Goal: Transaction & Acquisition: Book appointment/travel/reservation

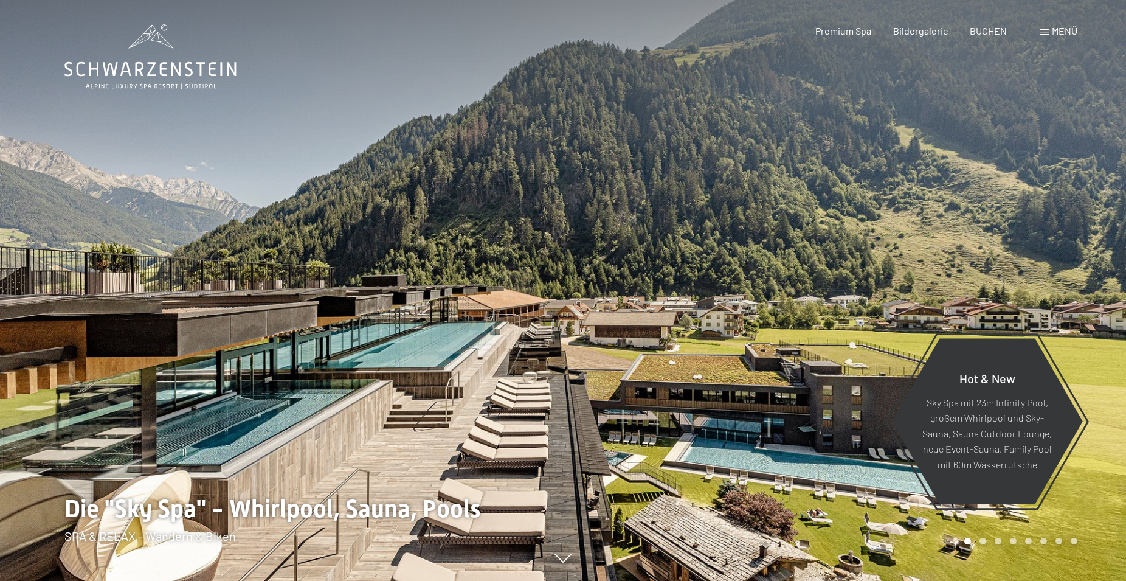
click at [1073, 31] on span "Menü" at bounding box center [1065, 31] width 26 height 12
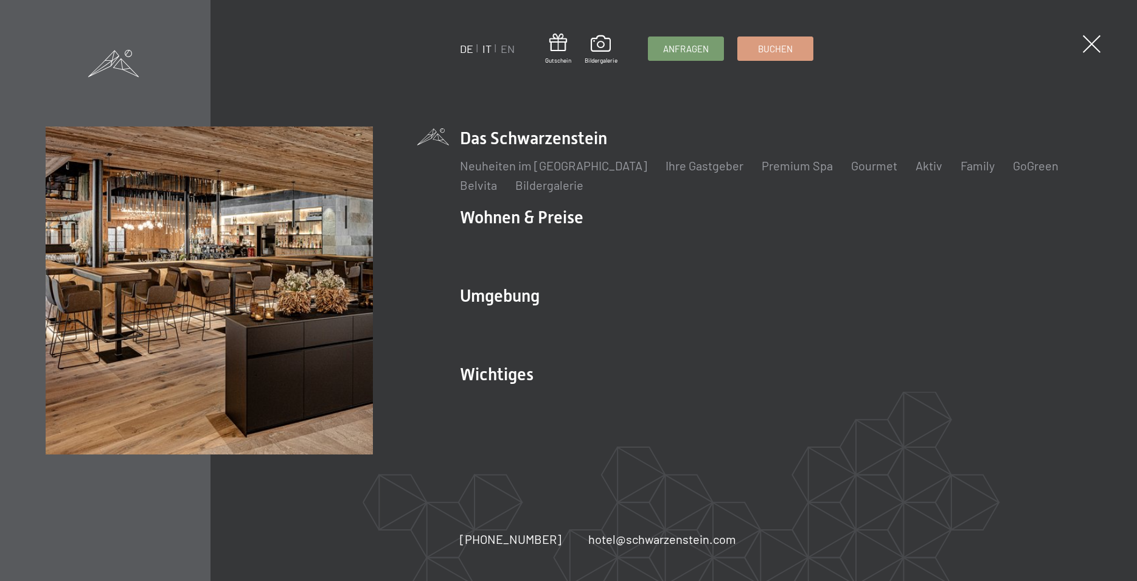
click at [488, 49] on link "IT" at bounding box center [486, 48] width 9 height 13
click at [488, 50] on link "IT" at bounding box center [486, 48] width 9 height 13
click at [485, 50] on link "IT" at bounding box center [486, 48] width 9 height 13
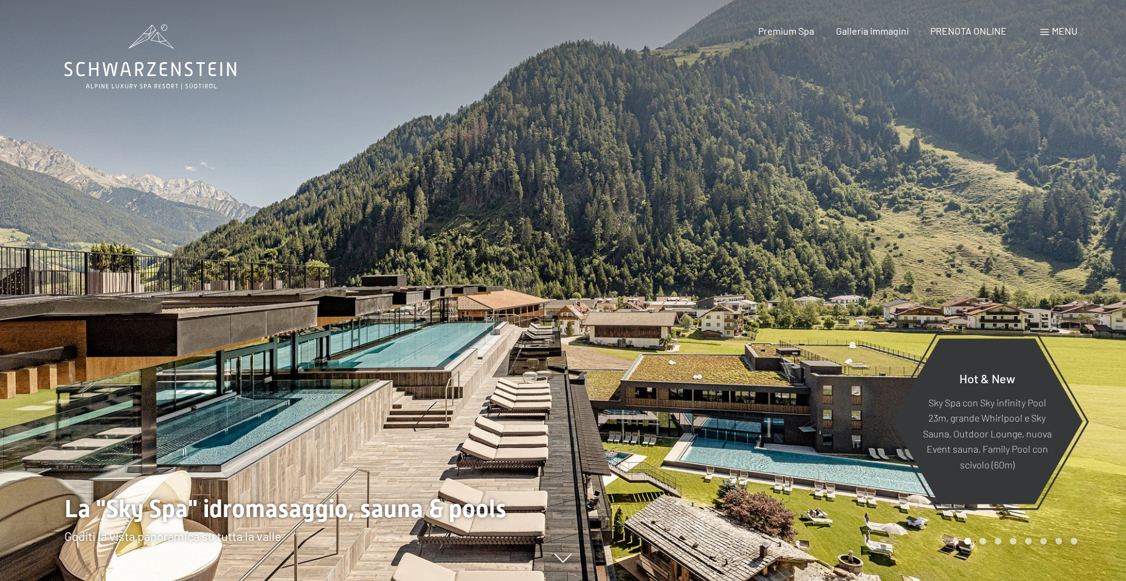
click at [1052, 30] on span "Menu" at bounding box center [1065, 31] width 26 height 12
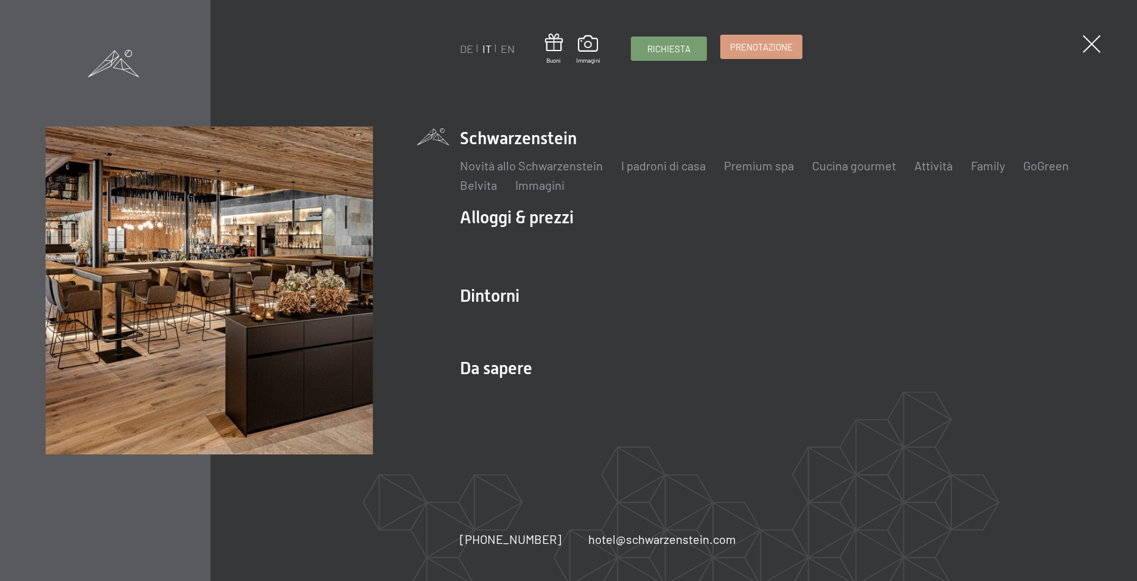
click at [763, 50] on span "Prenotazione" at bounding box center [761, 47] width 63 height 13
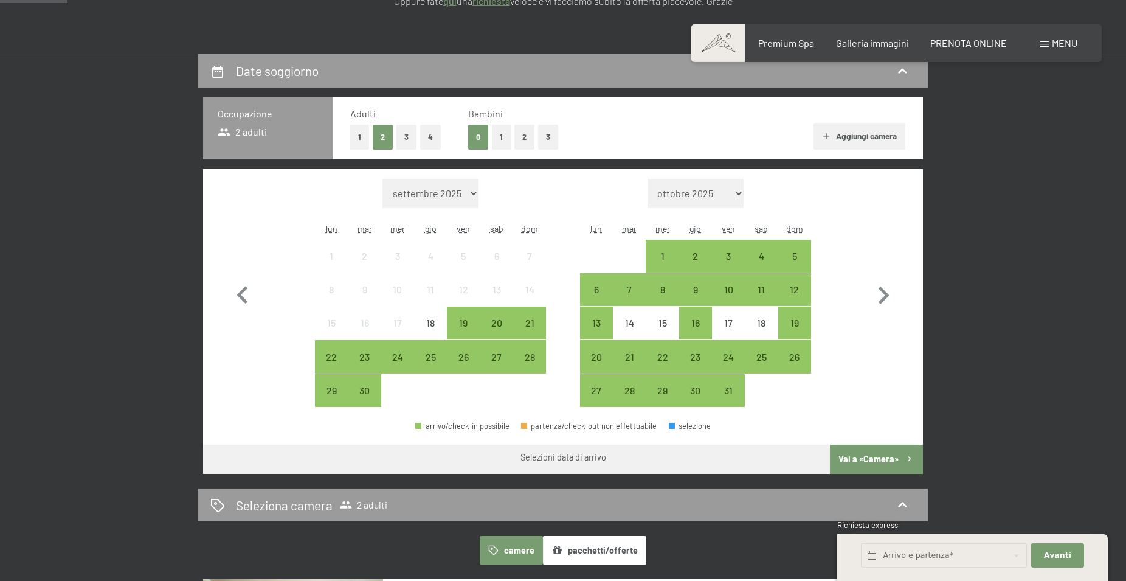
scroll to position [248, 0]
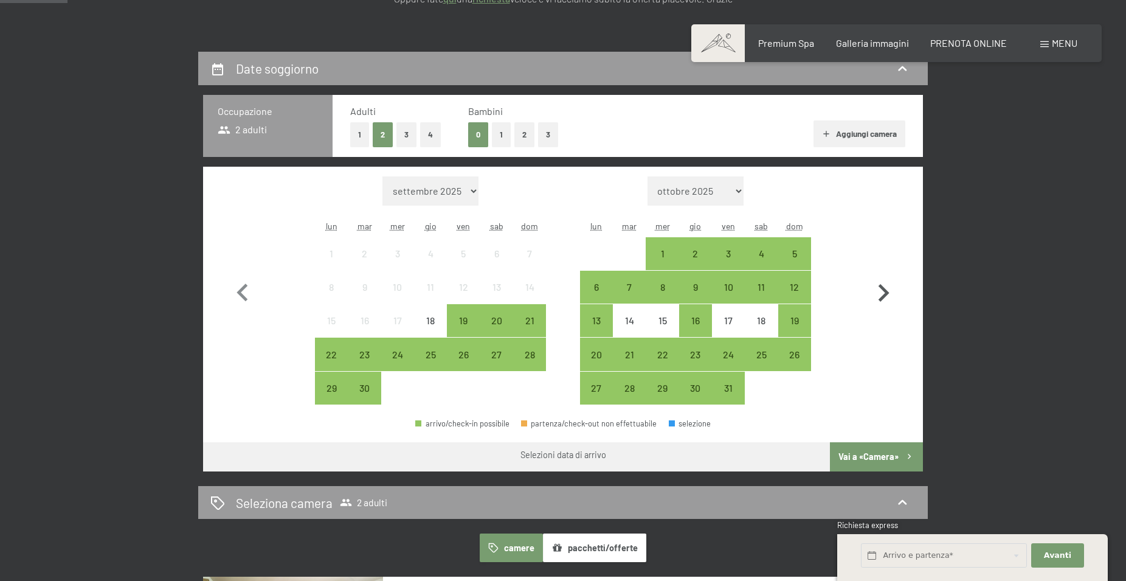
click at [886, 294] on icon "button" at bounding box center [884, 293] width 11 height 18
select select "2025-10-01"
select select "2025-11-01"
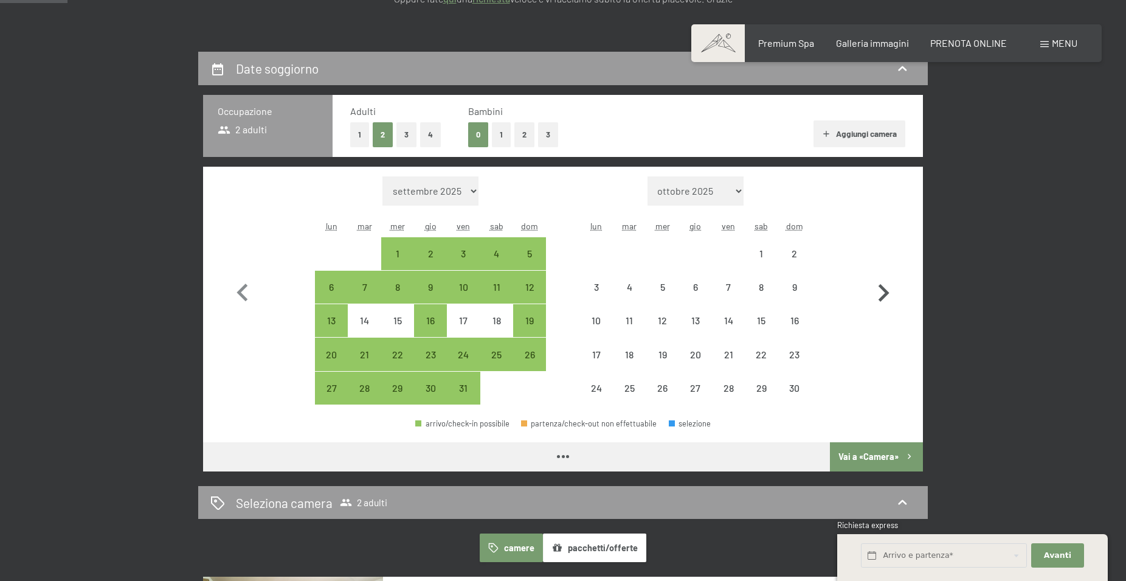
click at [886, 294] on icon "button" at bounding box center [884, 293] width 11 height 18
select select "2025-11-01"
select select "2025-12-01"
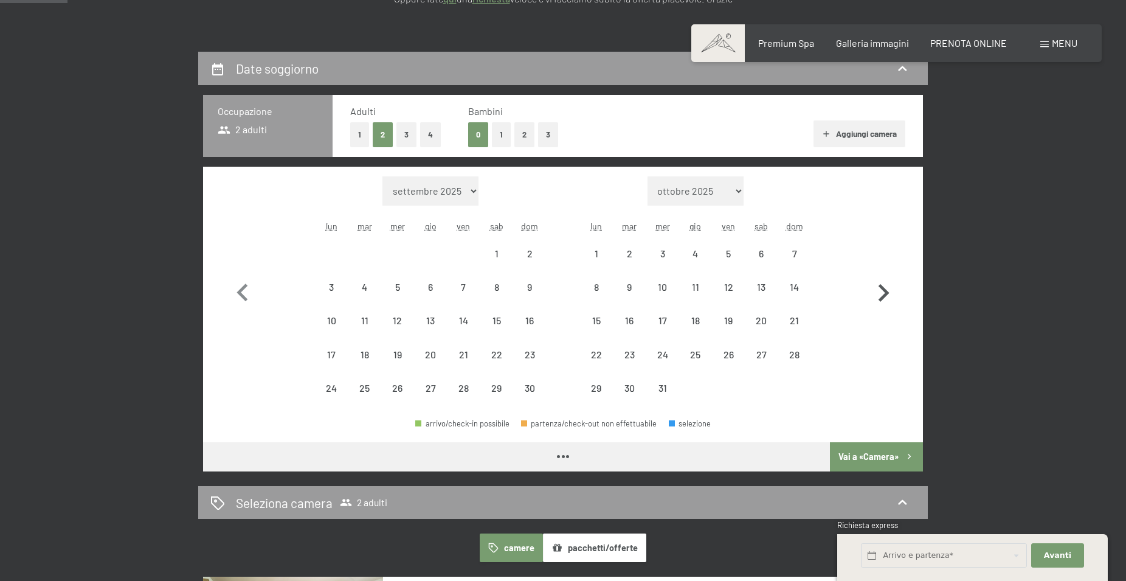
click at [886, 294] on icon "button" at bounding box center [884, 293] width 11 height 18
select select "2025-12-01"
select select "2026-01-01"
click at [886, 294] on icon "button" at bounding box center [884, 293] width 11 height 18
select select "2026-01-01"
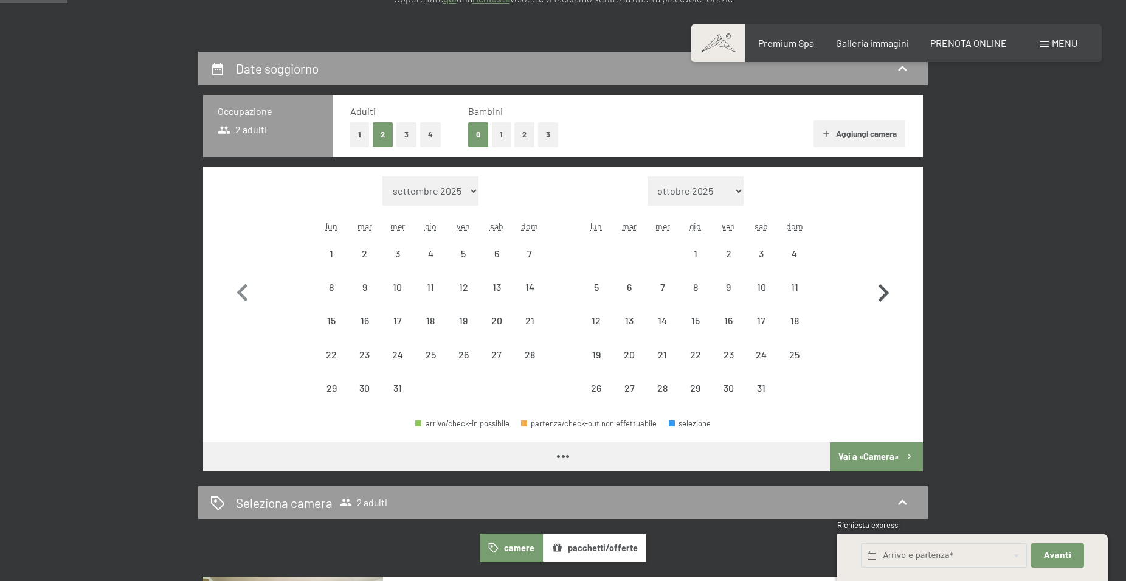
select select "2026-02-01"
click at [886, 294] on icon "button" at bounding box center [884, 293] width 11 height 18
select select "2026-02-01"
select select "2026-03-01"
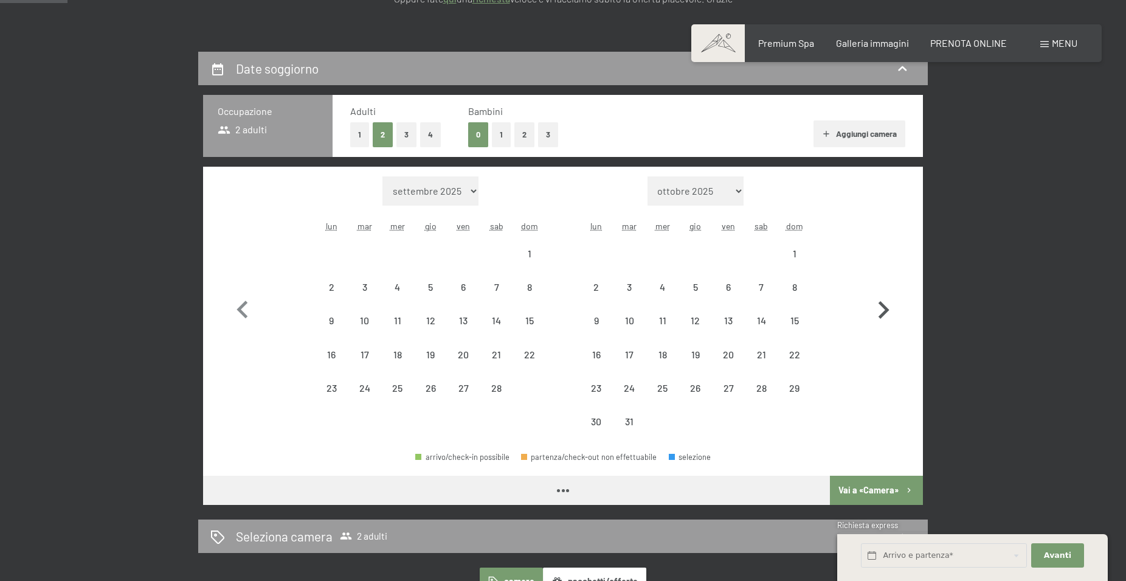
click at [886, 294] on icon "button" at bounding box center [883, 310] width 35 height 35
select select "2026-03-01"
select select "2026-04-01"
click at [886, 294] on icon "button" at bounding box center [883, 310] width 35 height 35
select select "2026-04-01"
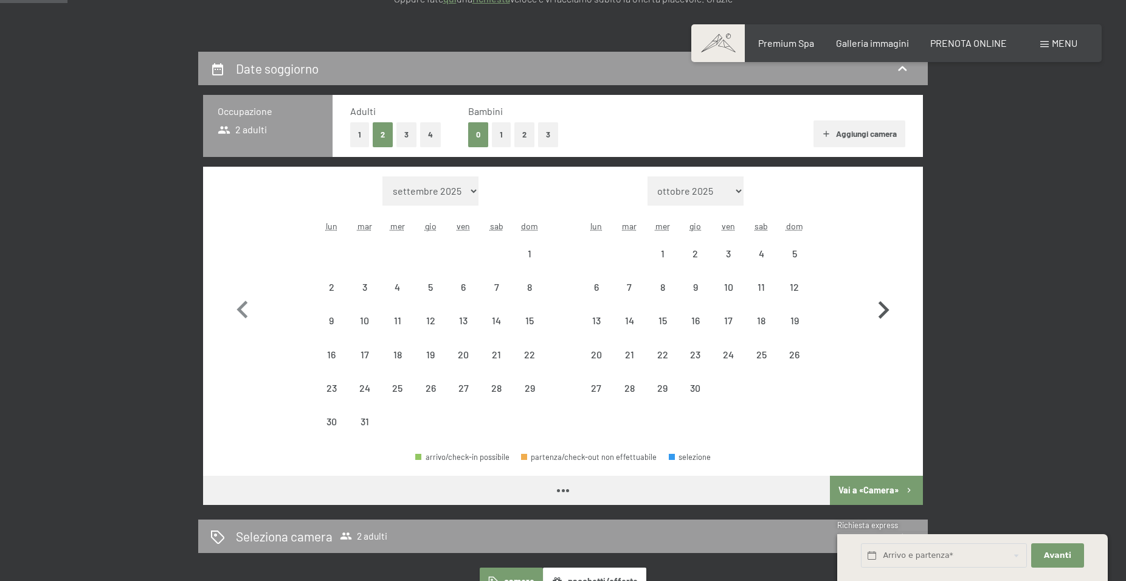
select select "2026-05-01"
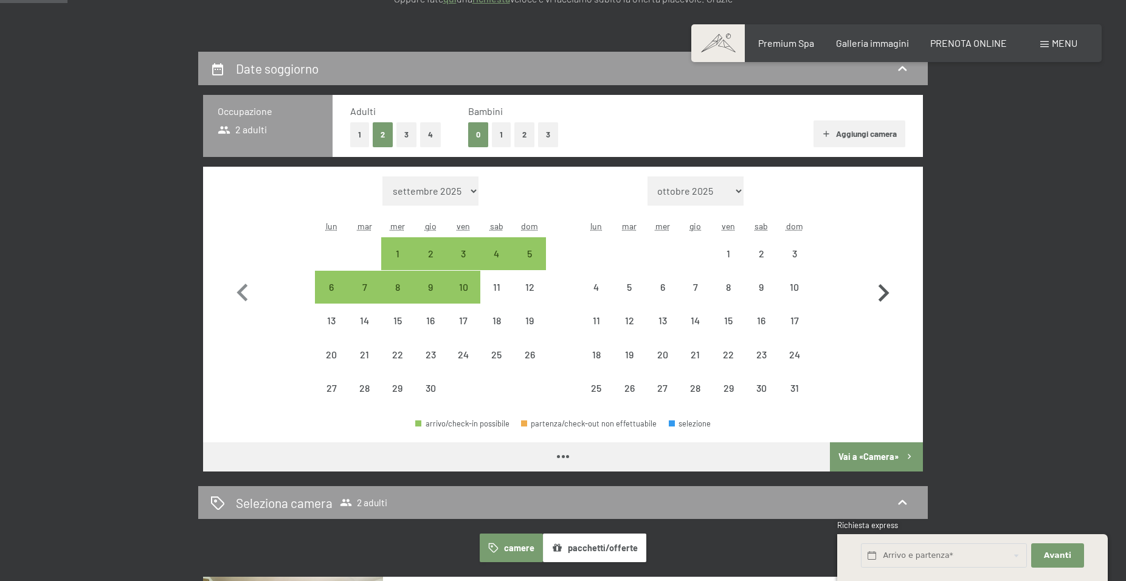
select select "2026-04-01"
select select "2026-05-01"
select select "2026-04-01"
select select "2026-05-01"
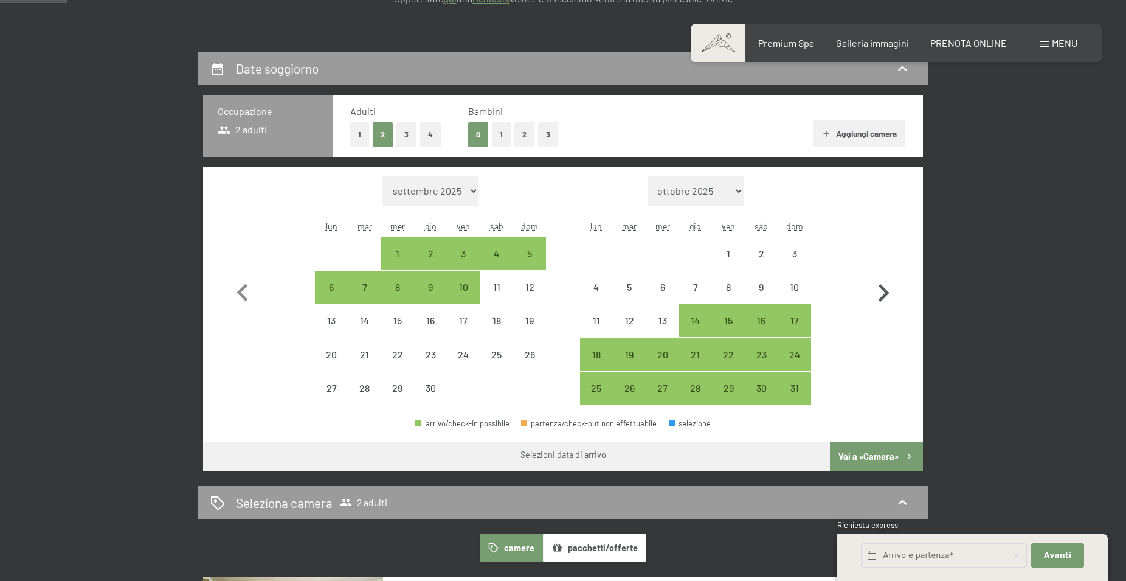
click at [886, 294] on icon "button" at bounding box center [884, 293] width 11 height 18
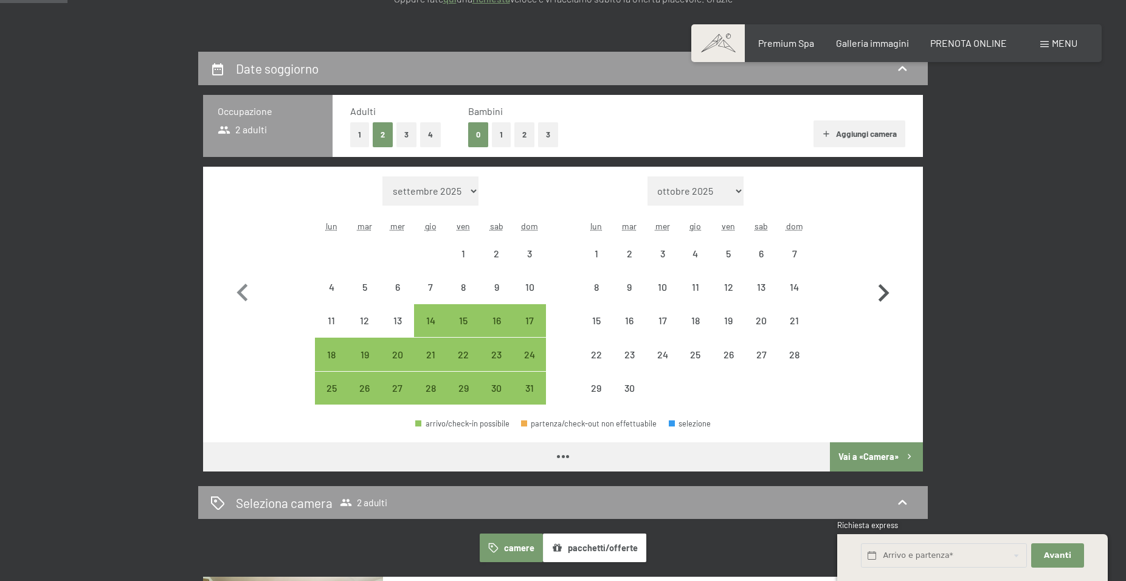
click at [886, 294] on icon "button" at bounding box center [884, 293] width 11 height 18
select select "2026-07-01"
select select "2026-08-01"
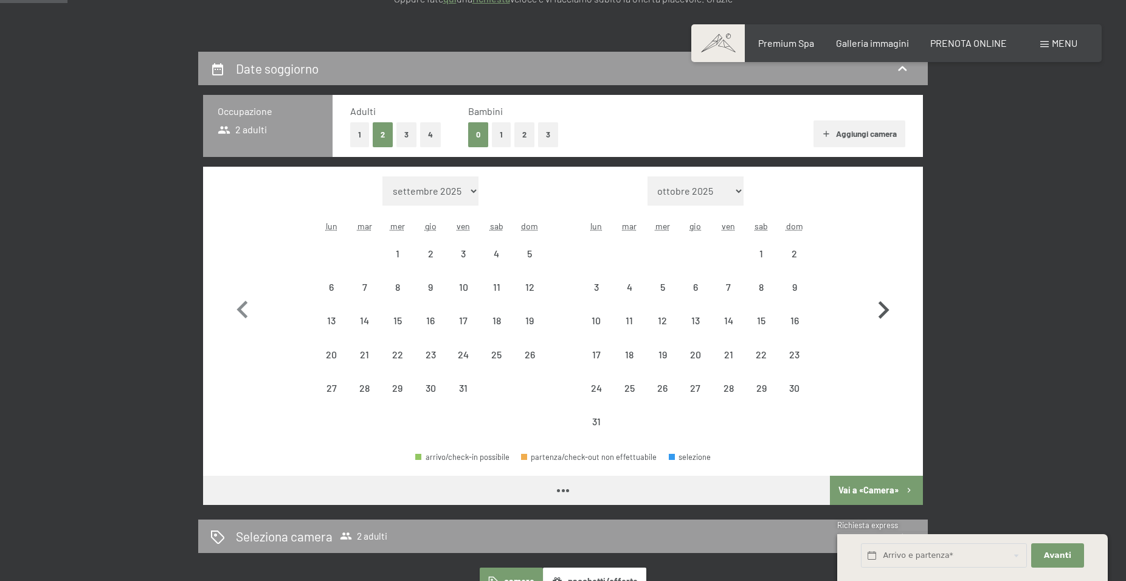
click at [886, 294] on icon "button" at bounding box center [883, 310] width 35 height 35
select select "2026-08-01"
select select "2026-09-01"
select select "2026-08-01"
select select "2026-09-01"
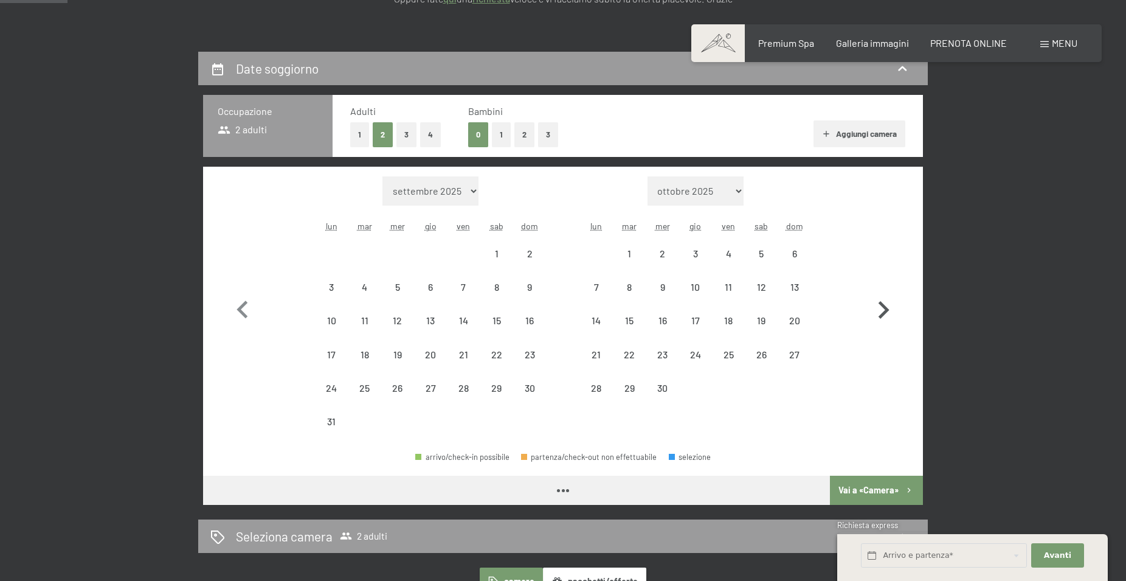
select select "2026-08-01"
select select "2026-09-01"
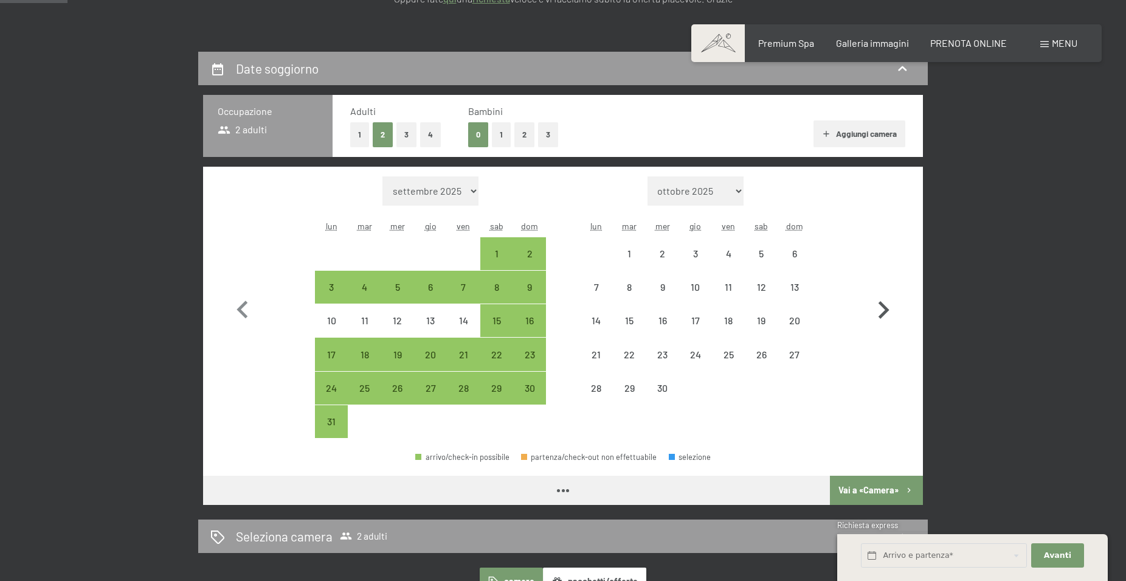
click at [886, 311] on icon "button" at bounding box center [884, 310] width 11 height 18
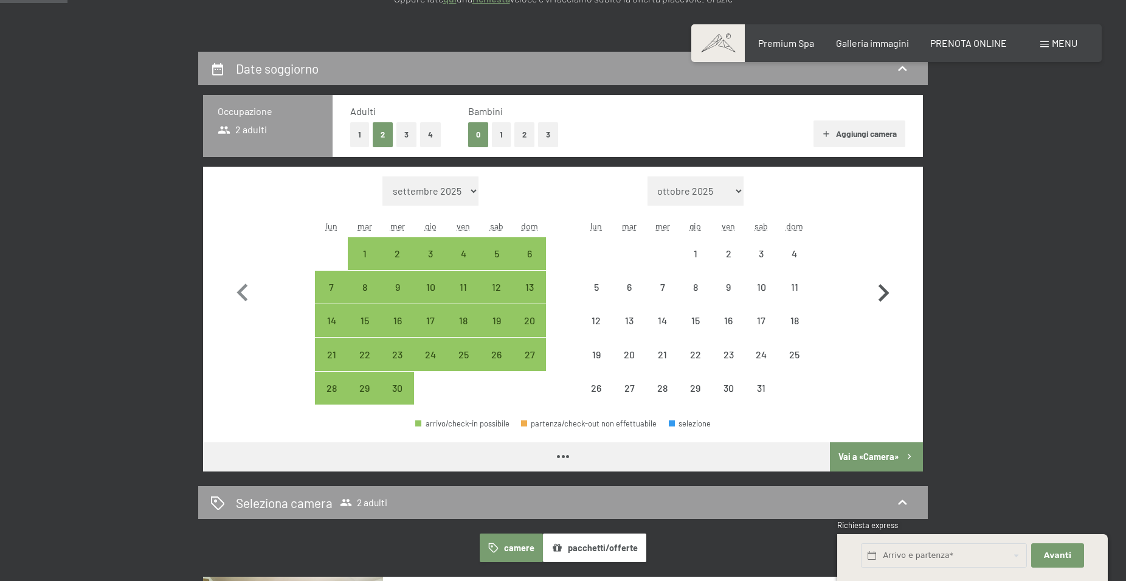
click at [886, 311] on icon "button" at bounding box center [883, 293] width 35 height 35
click at [886, 302] on icon "button" at bounding box center [884, 293] width 11 height 18
select select "2026-11-01"
select select "2026-12-01"
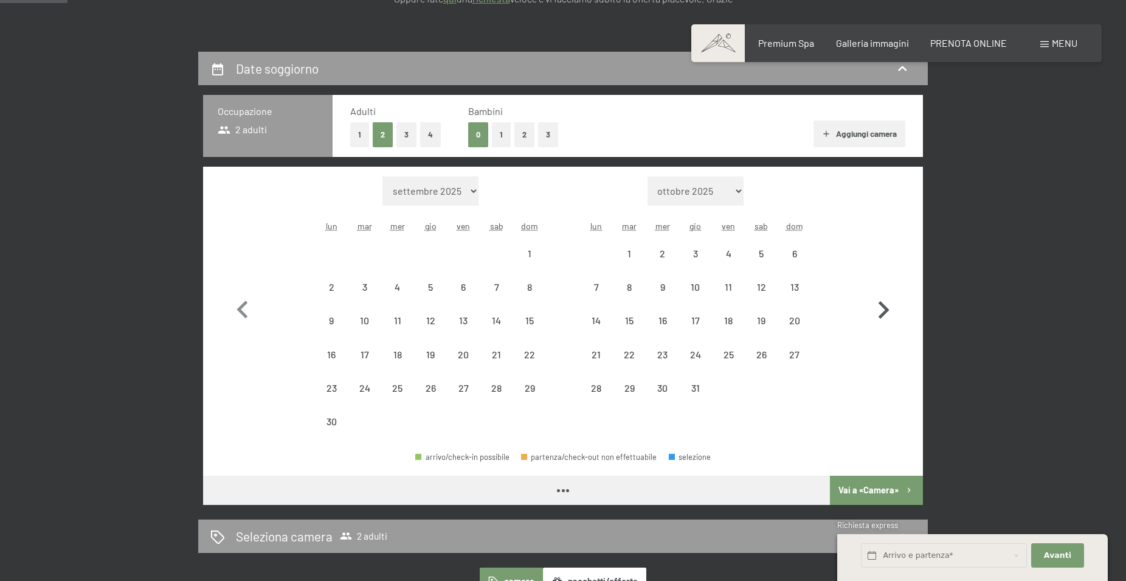
select select "2026-11-01"
select select "2026-12-01"
select select "2026-11-01"
select select "2026-12-01"
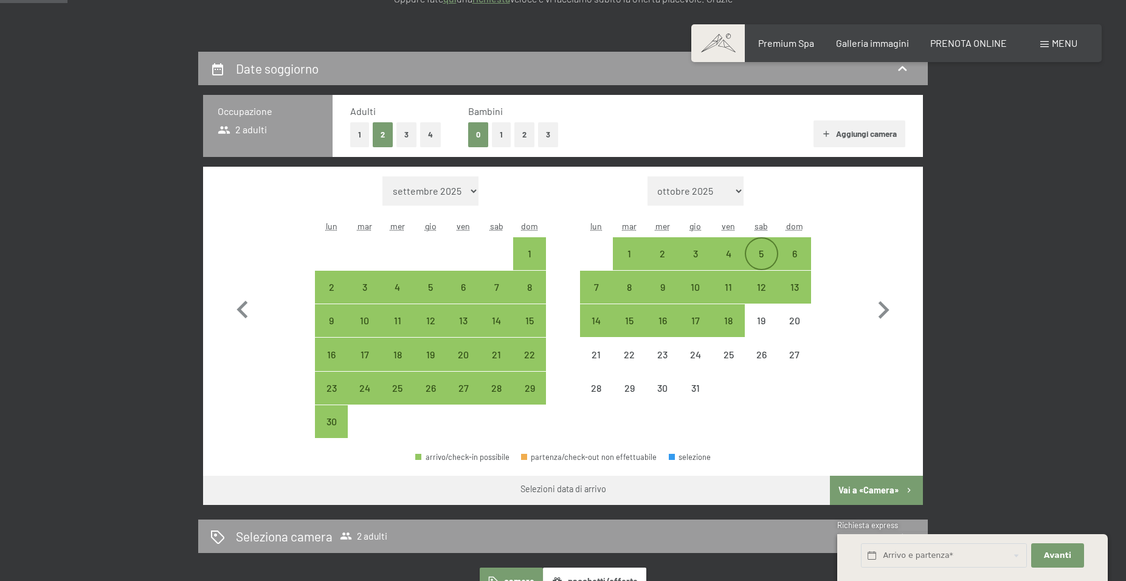
click at [761, 254] on div "5" at bounding box center [761, 264] width 30 height 30
select select "2026-11-01"
select select "2026-12-01"
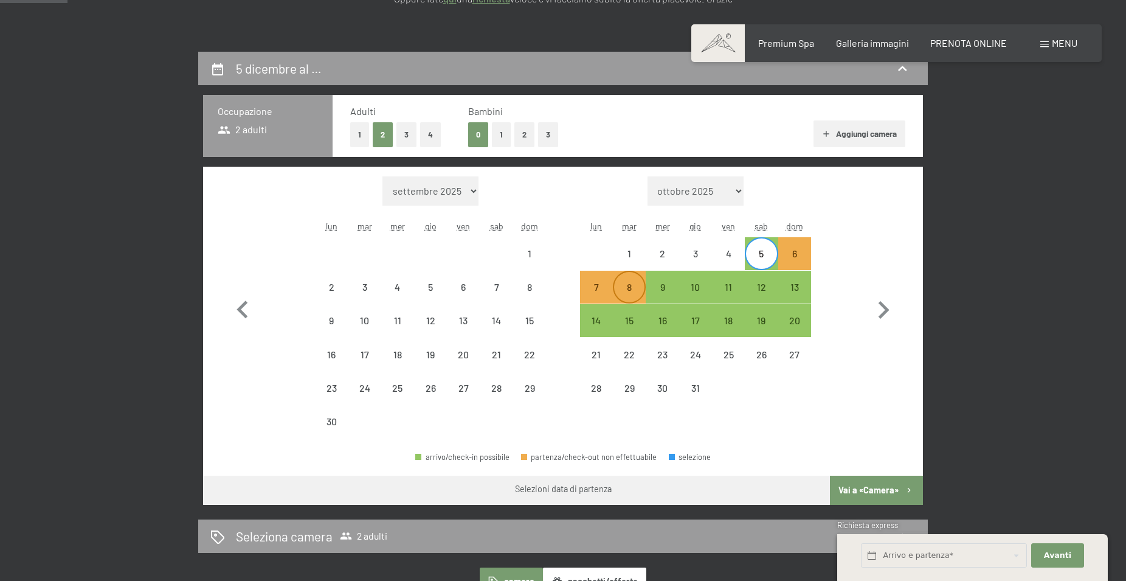
click at [628, 284] on div "8" at bounding box center [629, 297] width 30 height 30
select select "2026-11-01"
select select "2026-12-01"
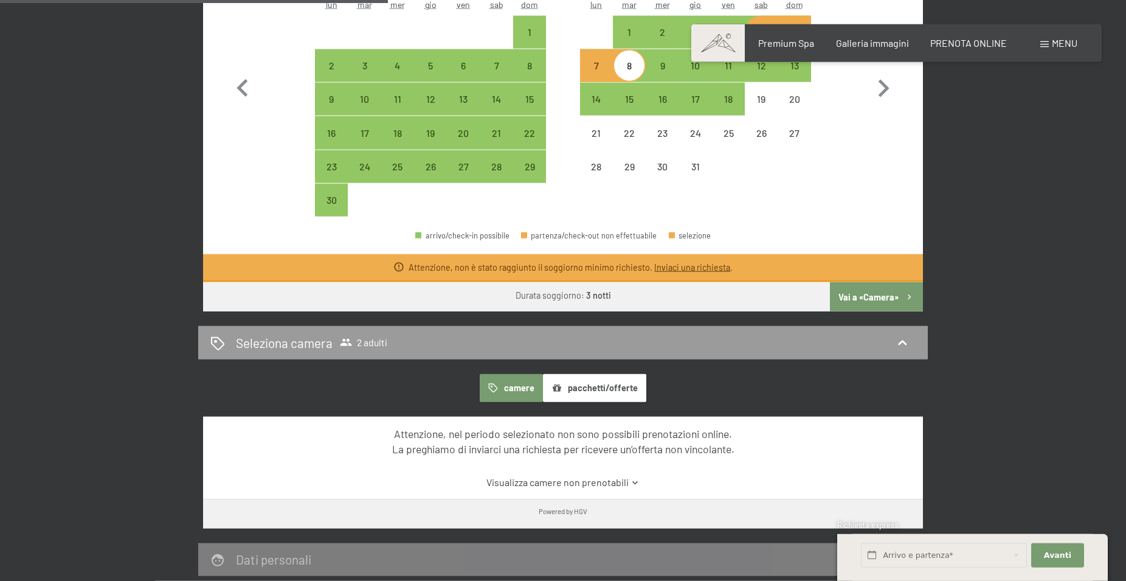
scroll to position [558, 0]
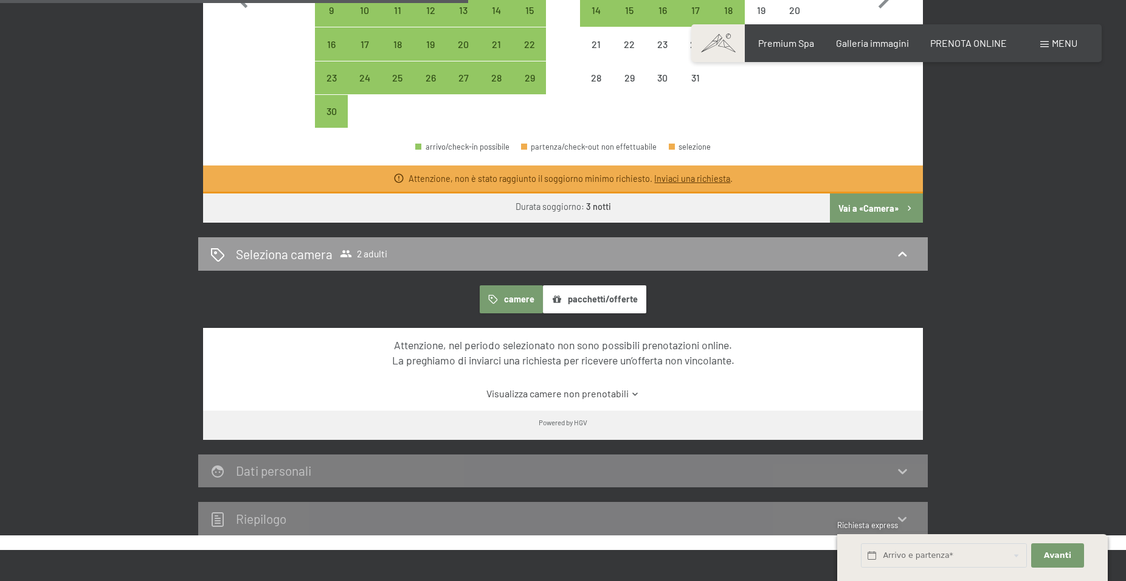
click at [594, 299] on button "pacchetti/offerte" at bounding box center [594, 299] width 103 height 28
click at [518, 299] on button "camere" at bounding box center [511, 299] width 63 height 28
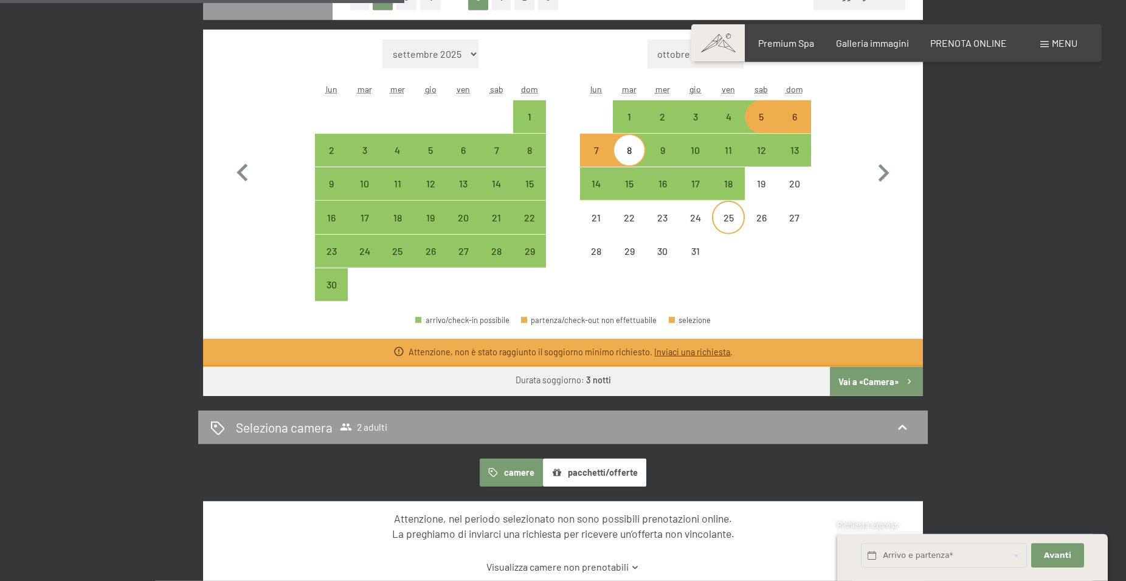
scroll to position [372, 0]
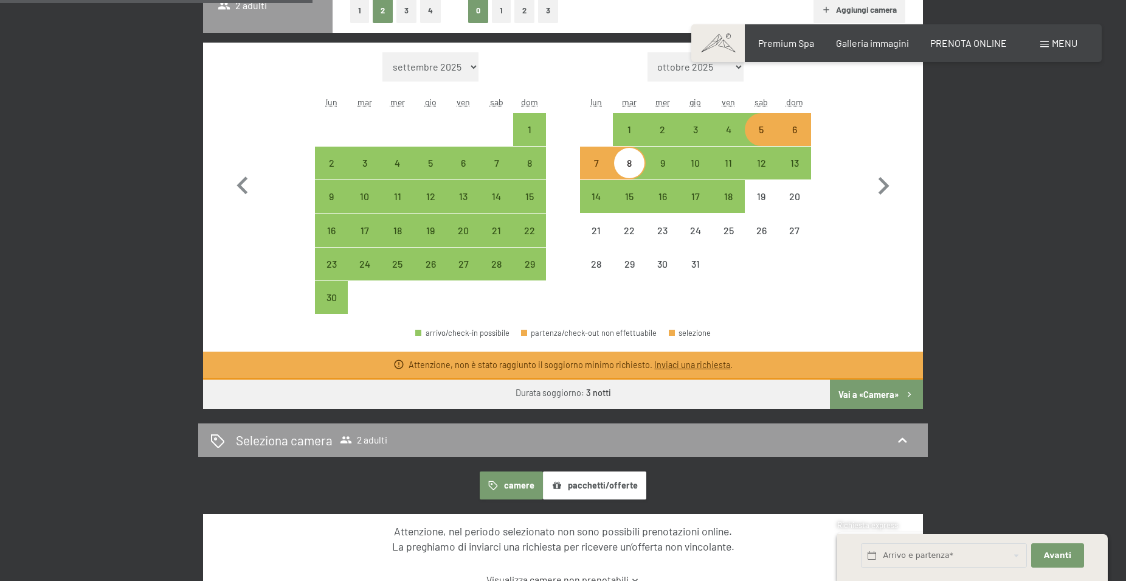
click at [758, 126] on div "5" at bounding box center [761, 140] width 30 height 30
select select "2026-11-01"
select select "2026-12-01"
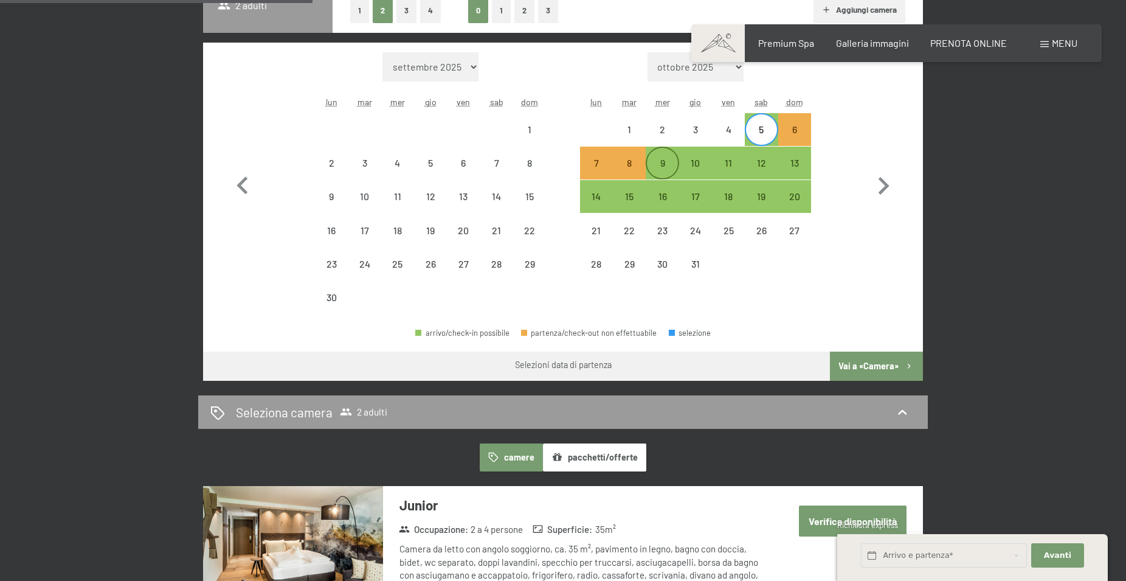
click at [659, 165] on div "9" at bounding box center [662, 173] width 30 height 30
select select "2026-11-01"
select select "2026-12-01"
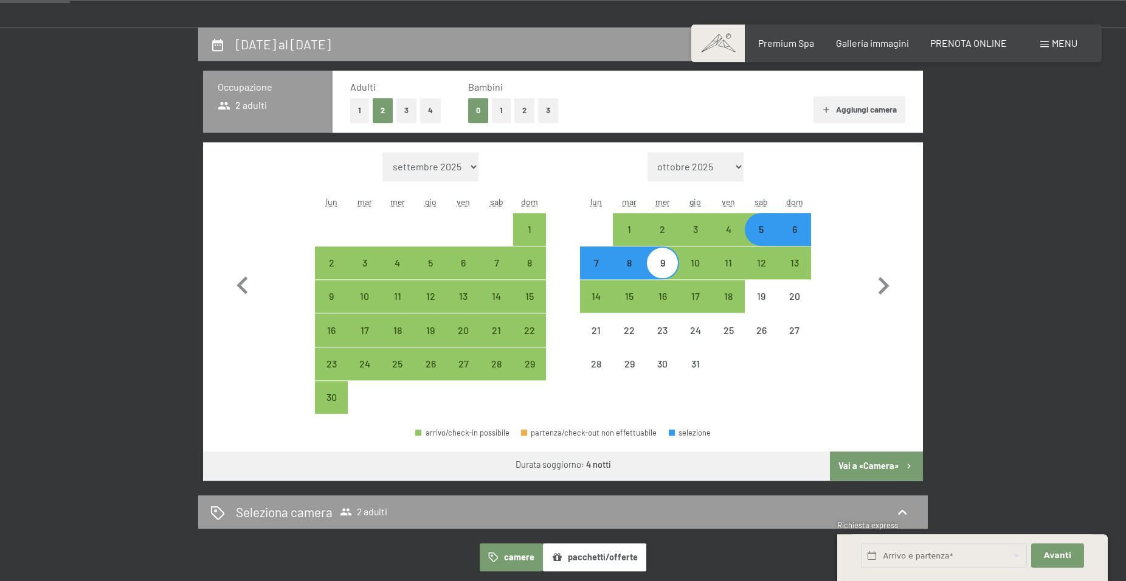
scroll to position [248, 0]
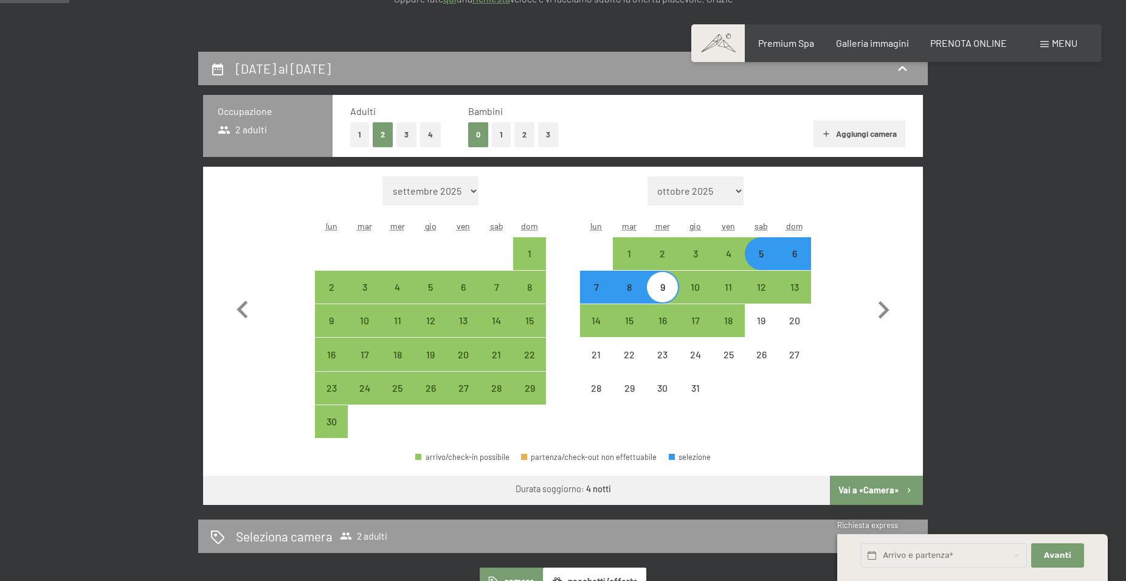
click at [504, 131] on button "1" at bounding box center [501, 134] width 19 height 25
select select "2026-11-01"
select select "2026-12-01"
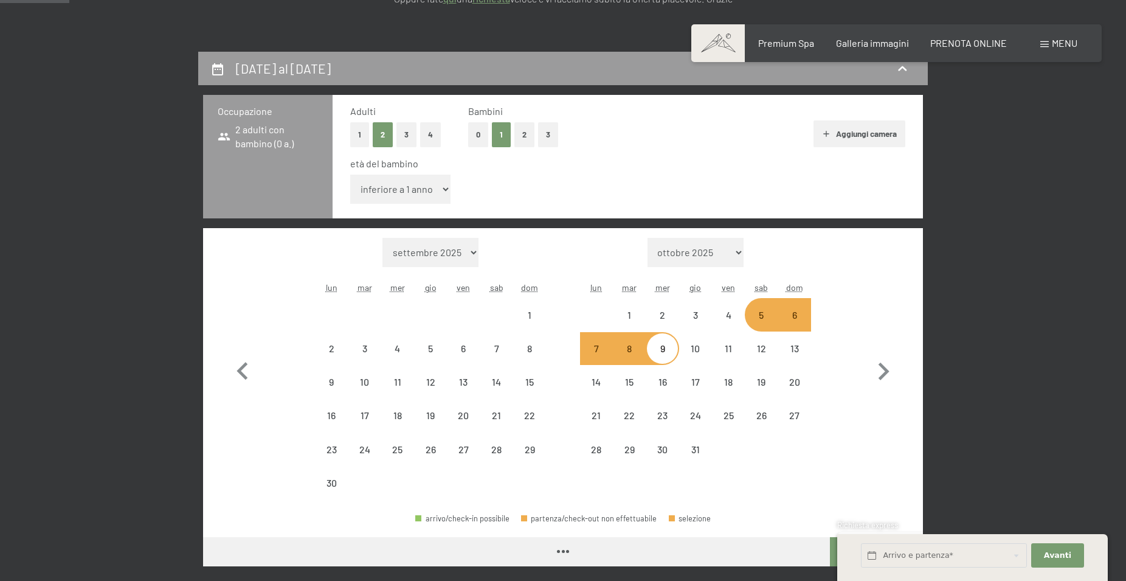
select select "2026-11-01"
select select "2026-12-01"
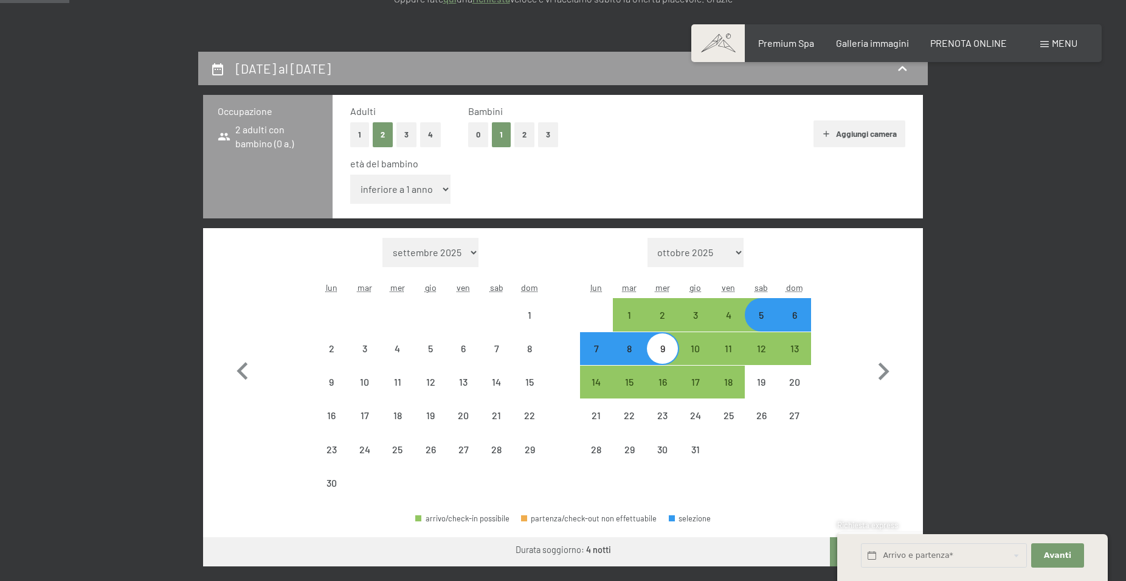
select select "2026-11-01"
select select "2026-12-01"
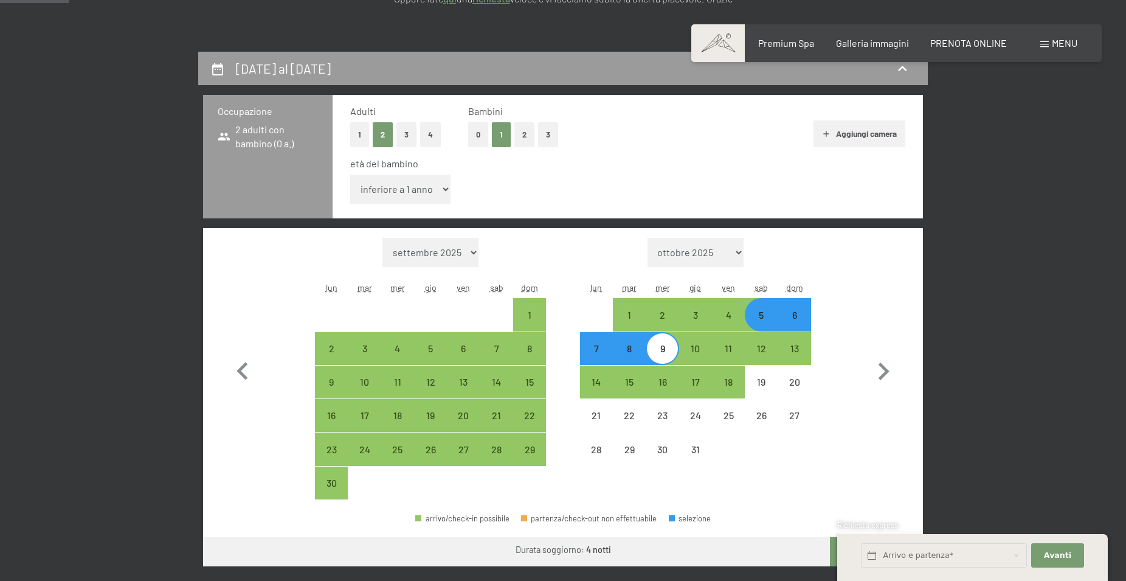
select select "14"
click option "14 anni" at bounding box center [0, 0] width 0 height 0
select select "2026-11-01"
select select "2026-12-01"
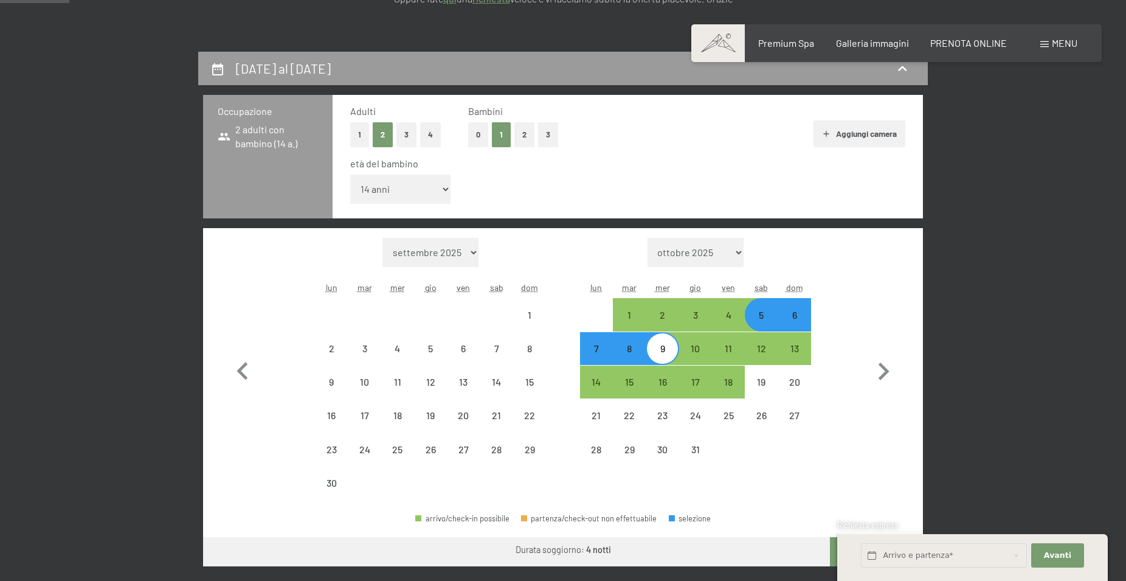
select select "2026-11-01"
select select "2026-12-01"
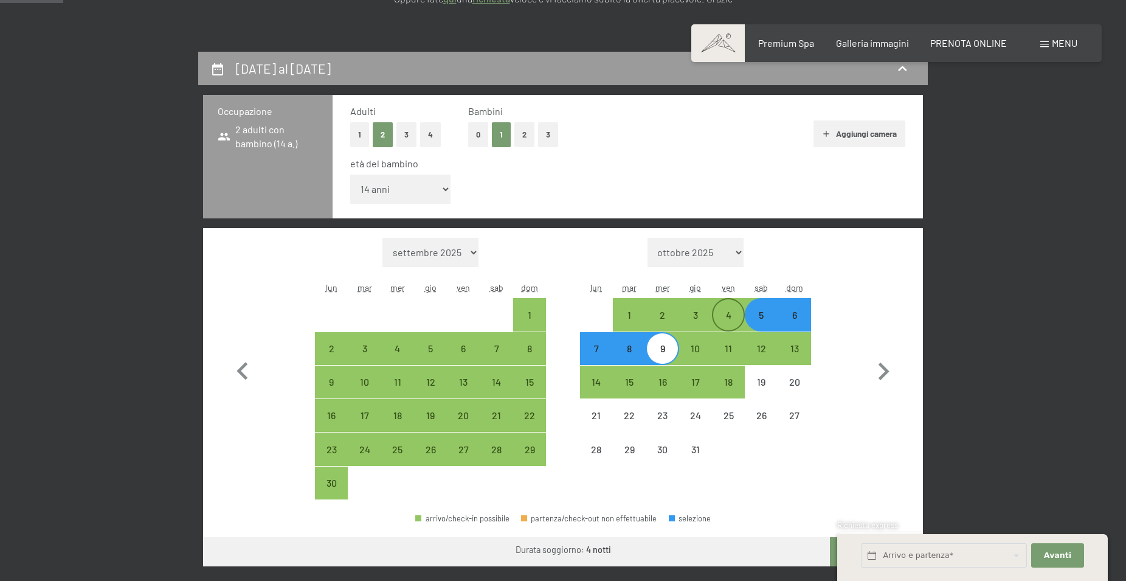
click at [727, 313] on div "4" at bounding box center [728, 325] width 30 height 30
select select "2026-11-01"
select select "2026-12-01"
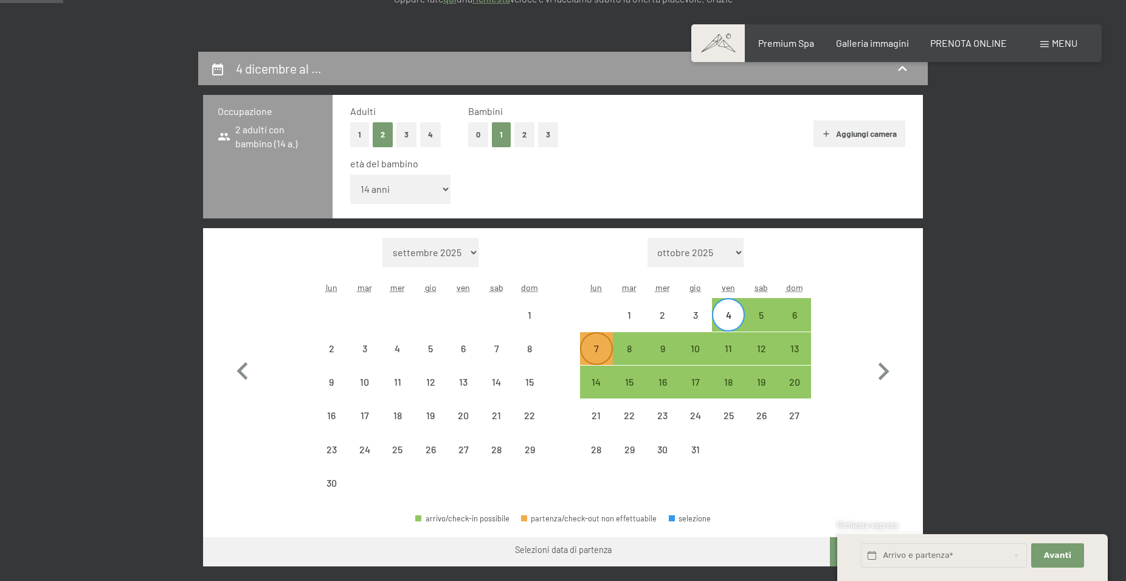
click at [596, 346] on div "7" at bounding box center [596, 359] width 30 height 30
select select "2026-11-01"
select select "2026-12-01"
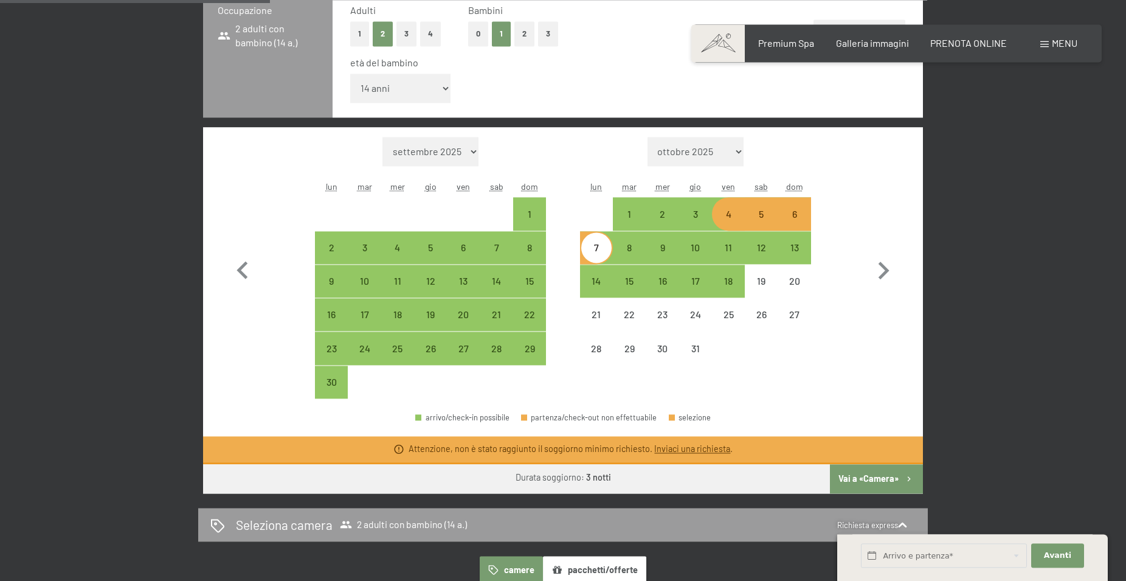
scroll to position [372, 0]
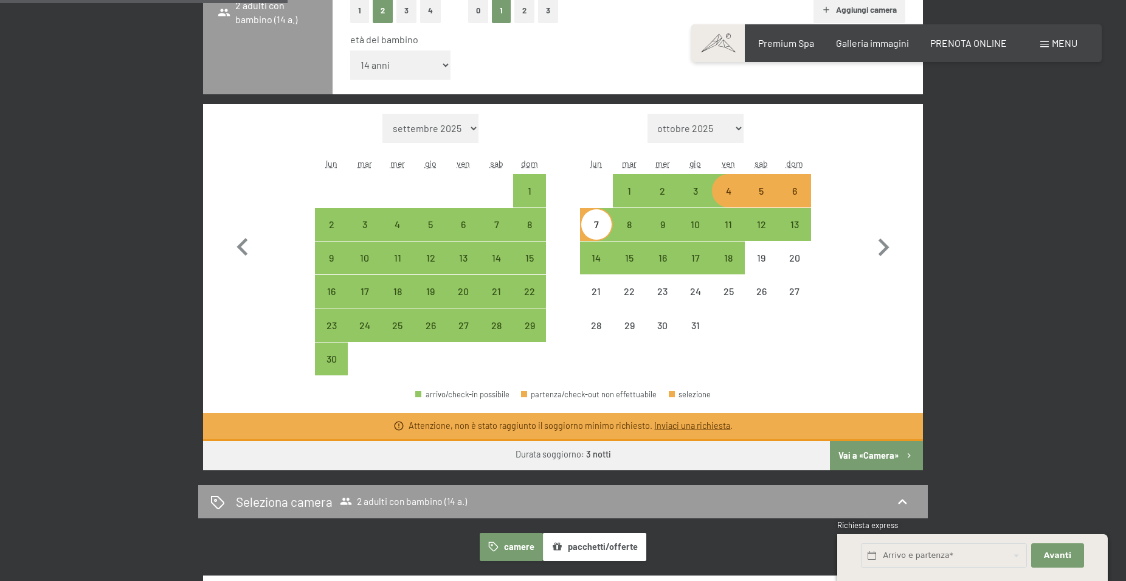
click at [729, 195] on div "4" at bounding box center [728, 201] width 30 height 30
select select "2026-11-01"
select select "2026-12-01"
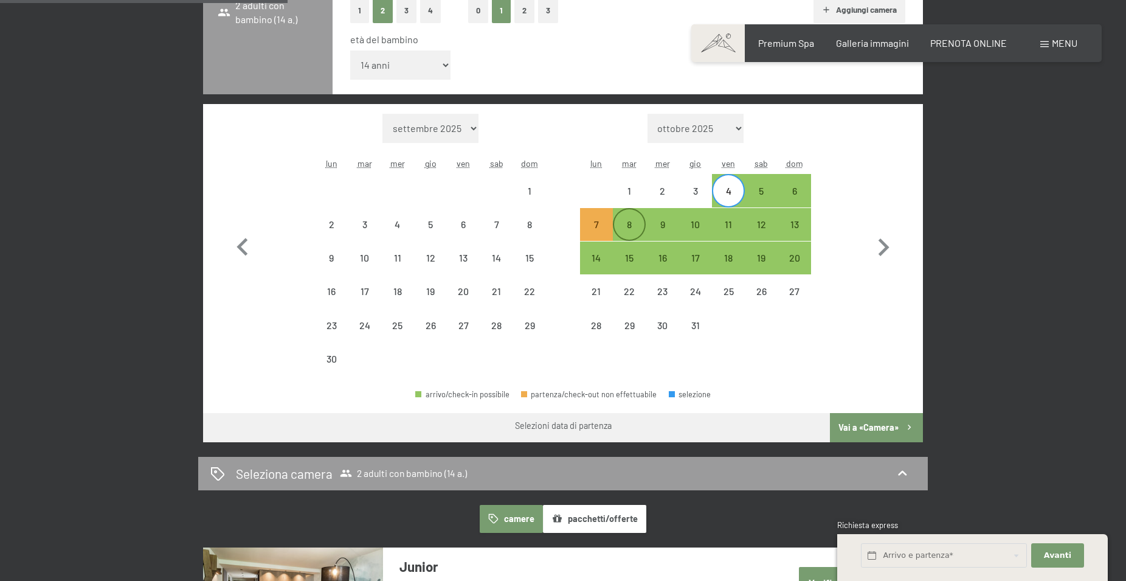
click at [624, 224] on div "8" at bounding box center [629, 235] width 30 height 30
select select "2026-11-01"
select select "2026-12-01"
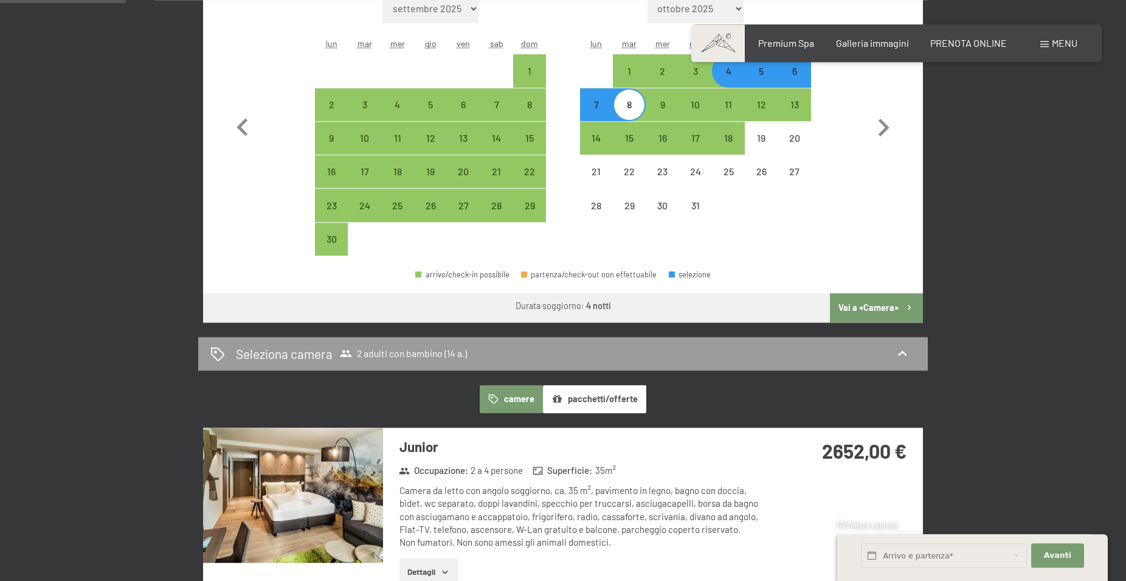
scroll to position [496, 0]
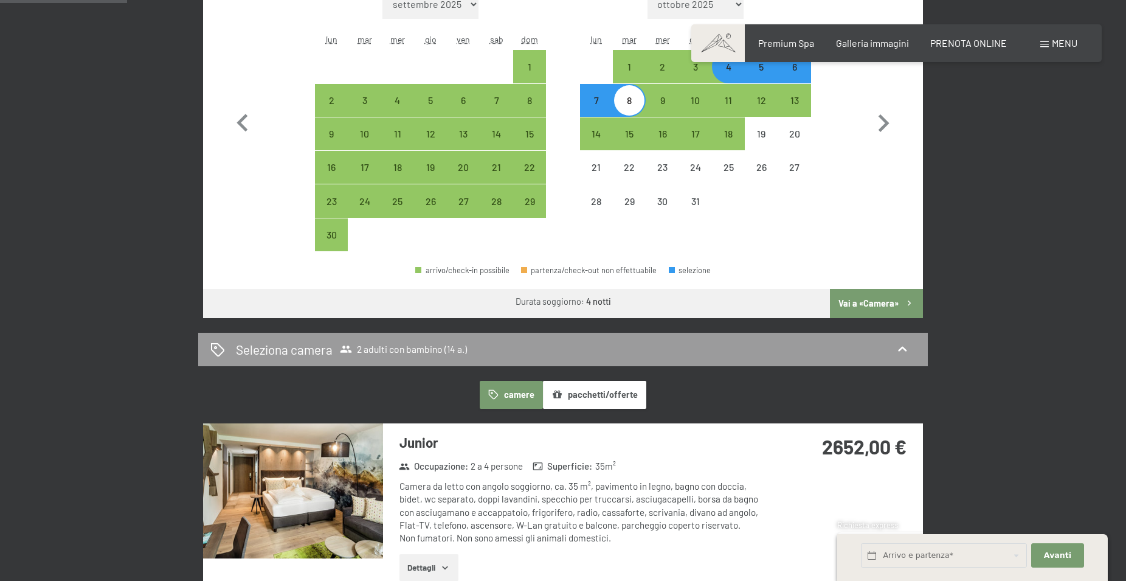
click at [877, 303] on button "Vai a «Camera»" at bounding box center [876, 303] width 93 height 29
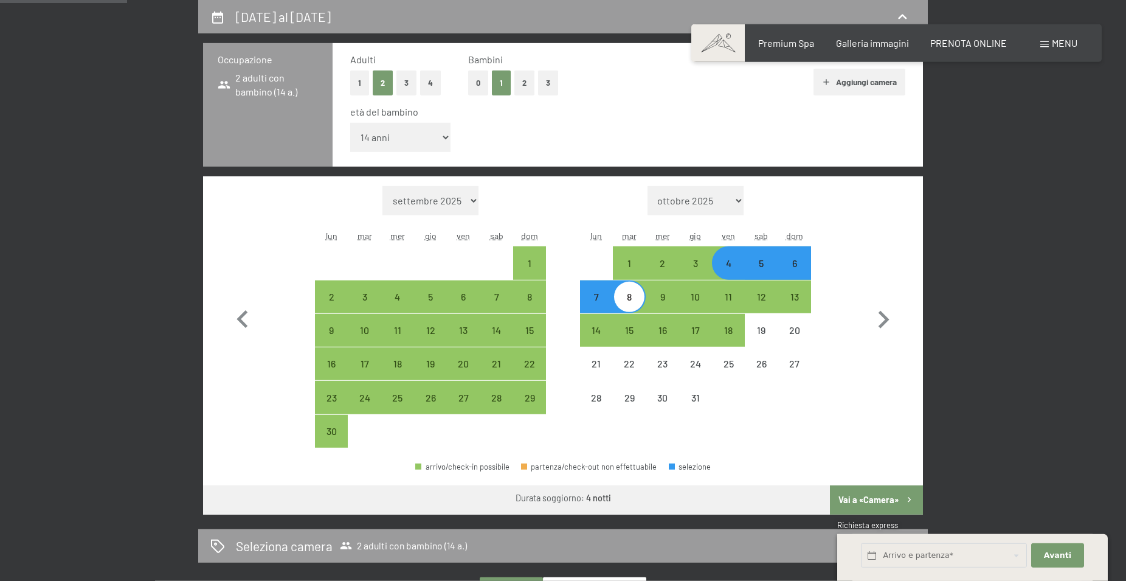
select select "2026-11-01"
select select "2026-12-01"
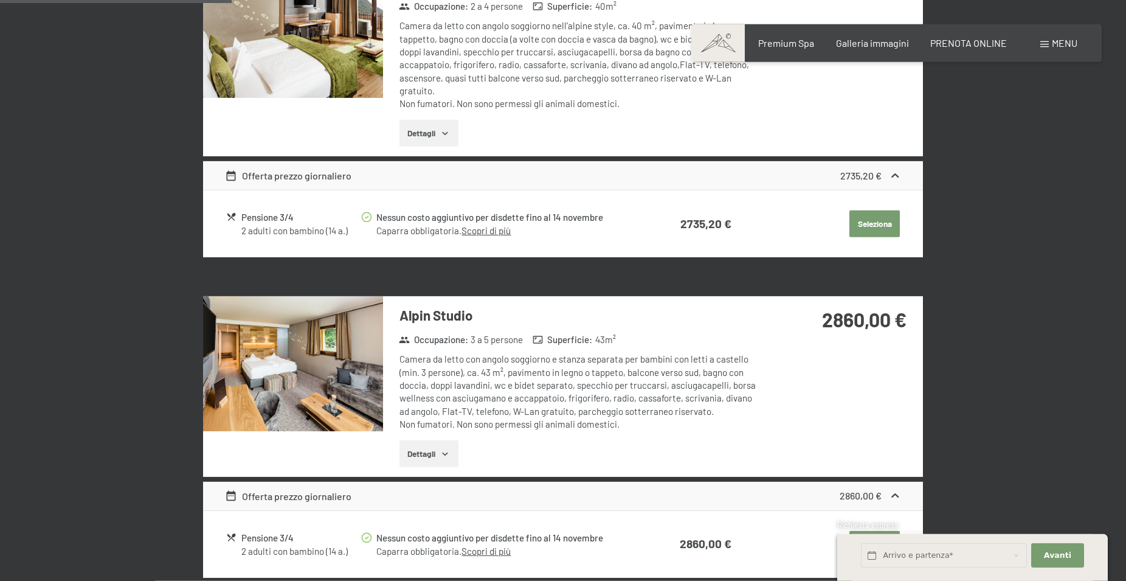
scroll to position [806, 0]
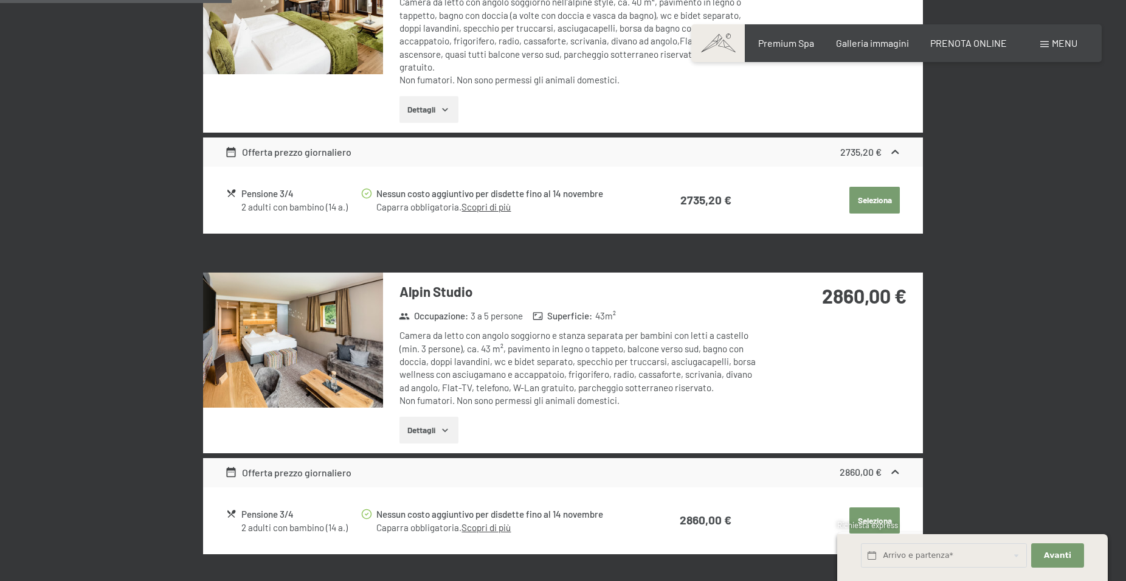
click at [319, 344] on img at bounding box center [293, 339] width 180 height 135
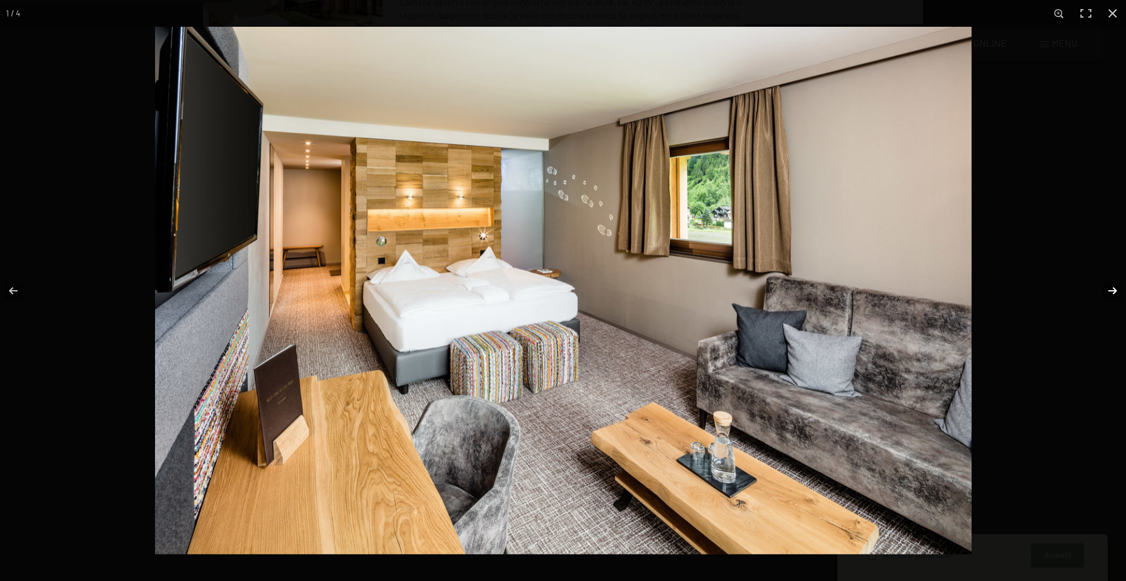
click at [1108, 288] on button "button" at bounding box center [1105, 290] width 43 height 61
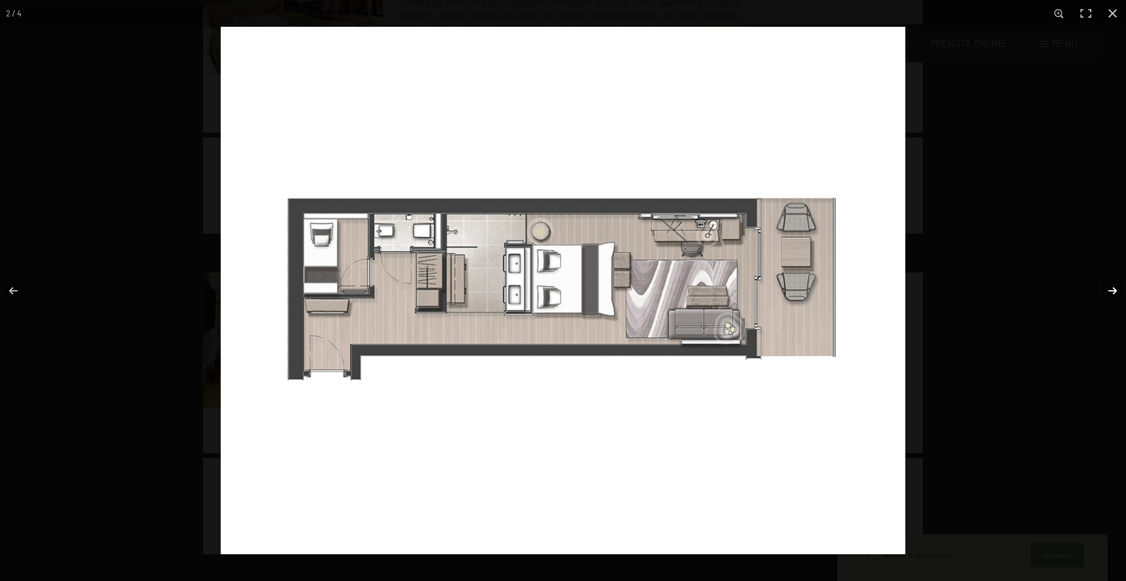
click at [1108, 288] on button "button" at bounding box center [1105, 290] width 43 height 61
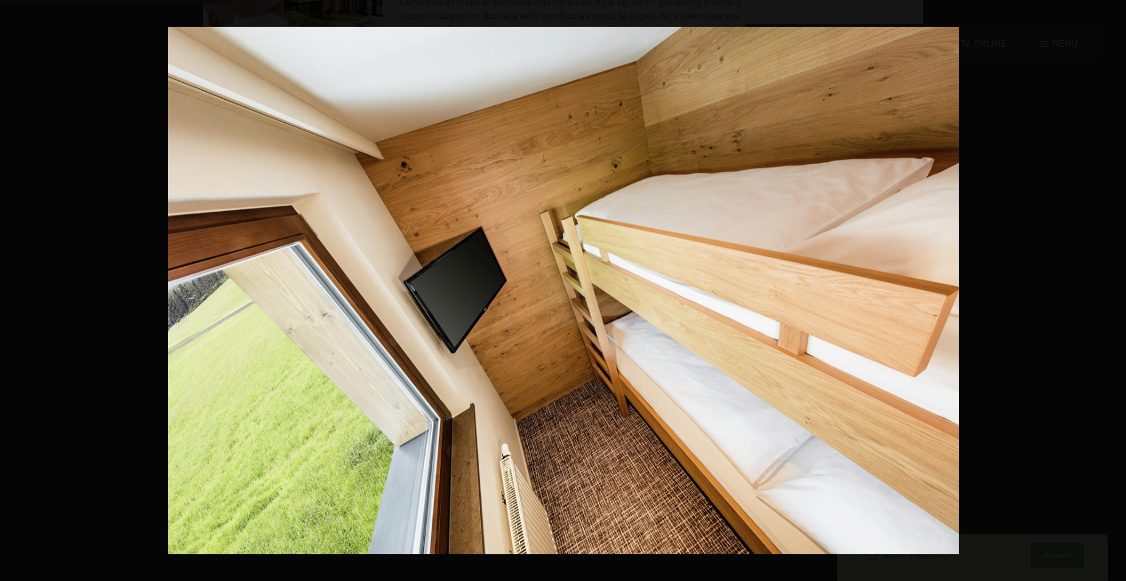
click at [1108, 288] on button "button" at bounding box center [1105, 290] width 43 height 61
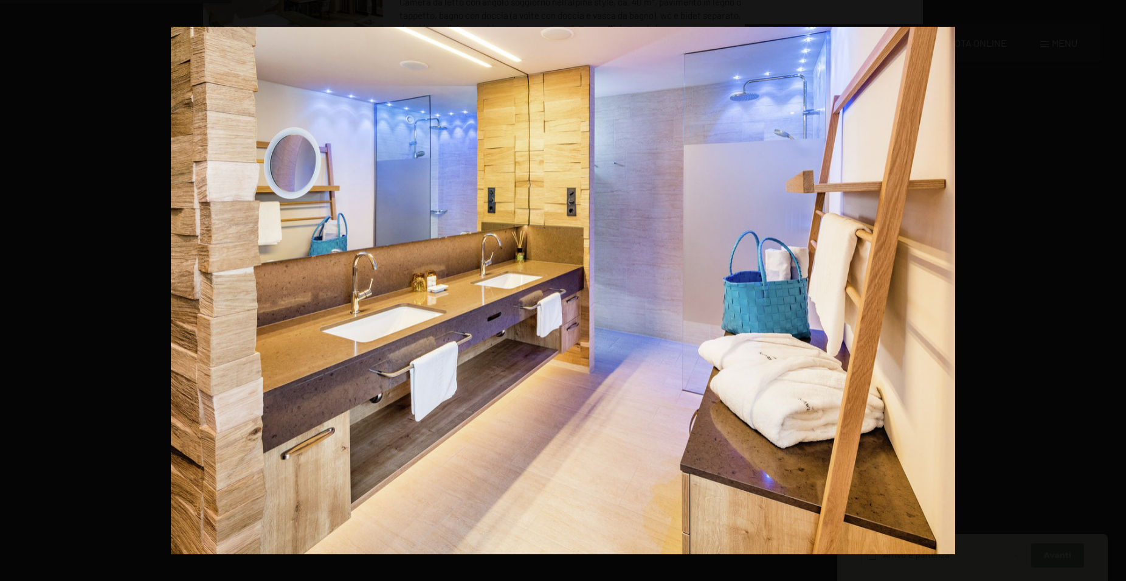
click at [1108, 288] on button "button" at bounding box center [1105, 290] width 43 height 61
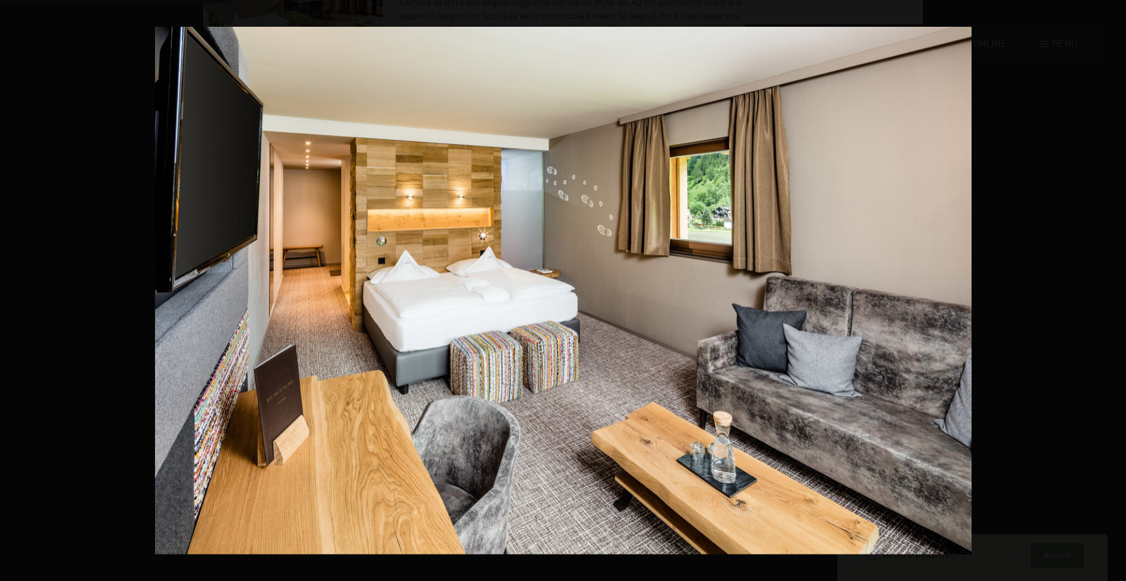
click at [1108, 288] on button "button" at bounding box center [1105, 290] width 43 height 61
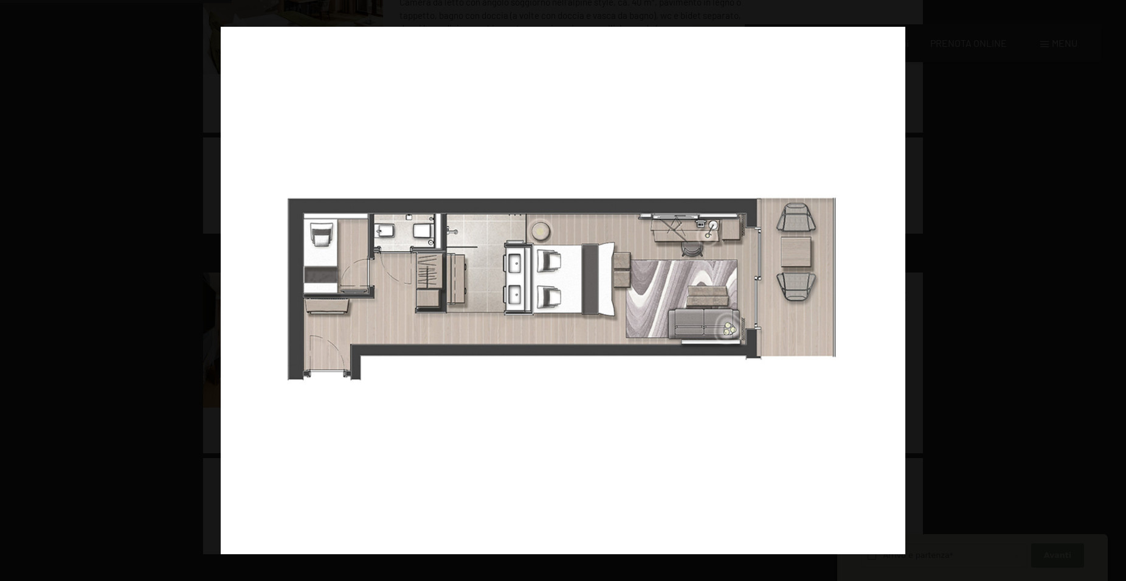
click at [1108, 288] on button "button" at bounding box center [1105, 290] width 43 height 61
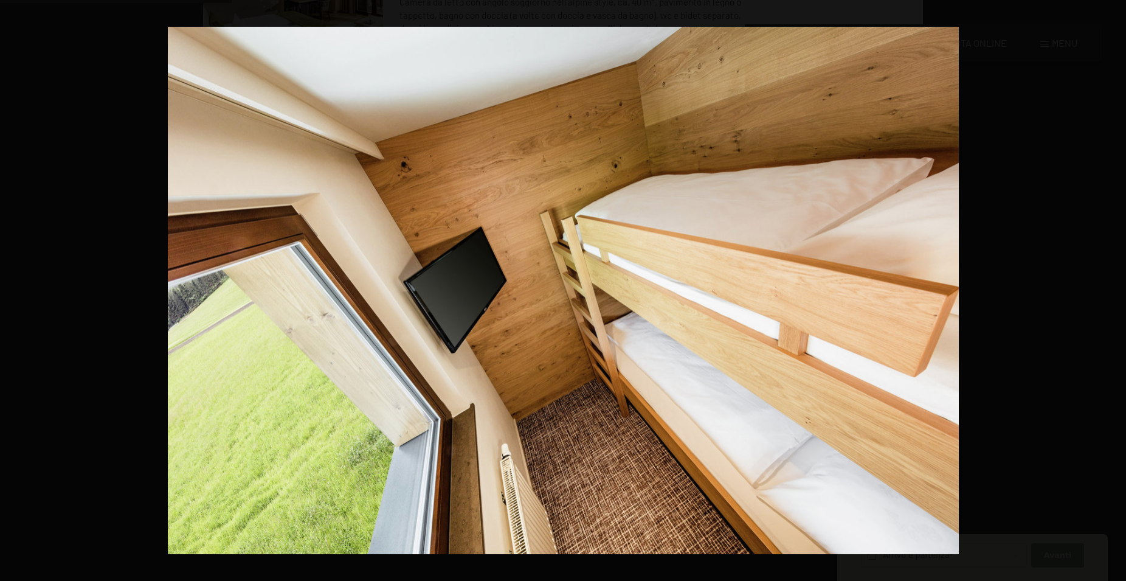
click at [1108, 288] on button "button" at bounding box center [1105, 290] width 43 height 61
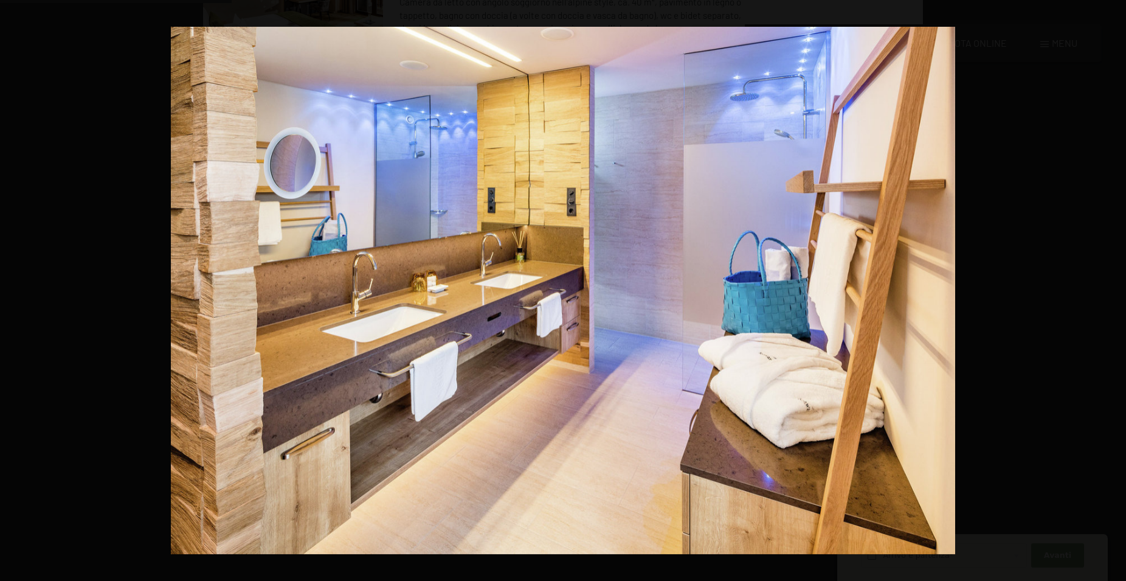
click at [1108, 288] on button "button" at bounding box center [1105, 290] width 43 height 61
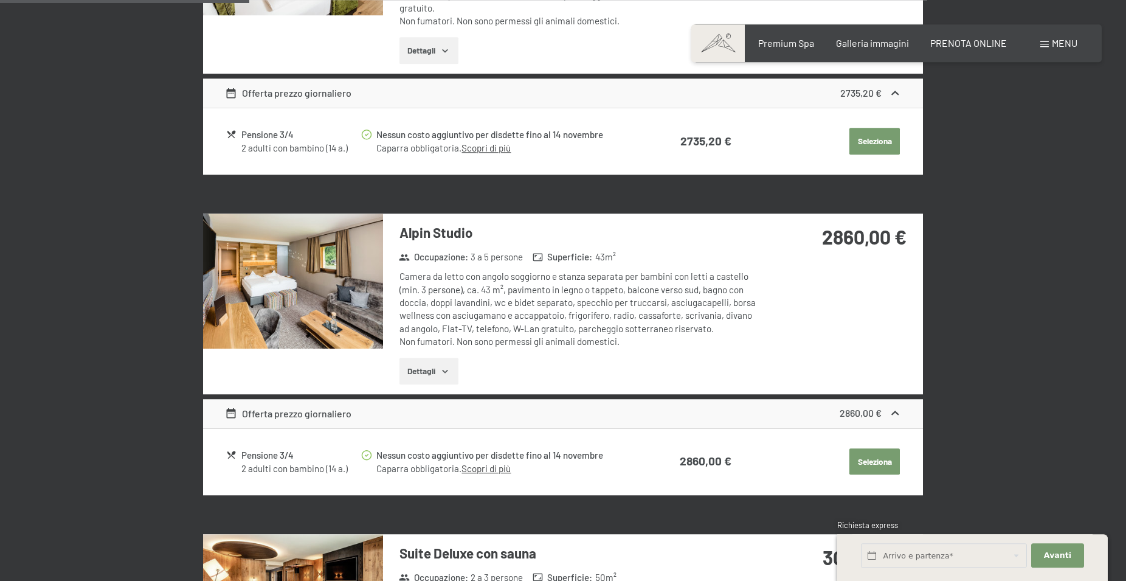
scroll to position [869, 0]
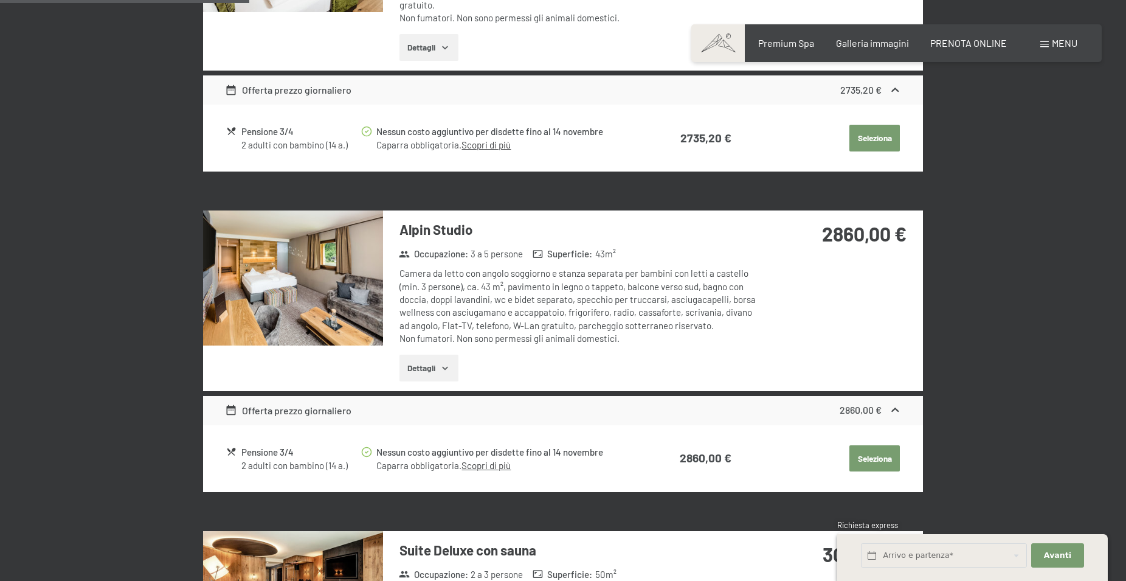
click at [423, 362] on button "Dettagli" at bounding box center [429, 368] width 59 height 27
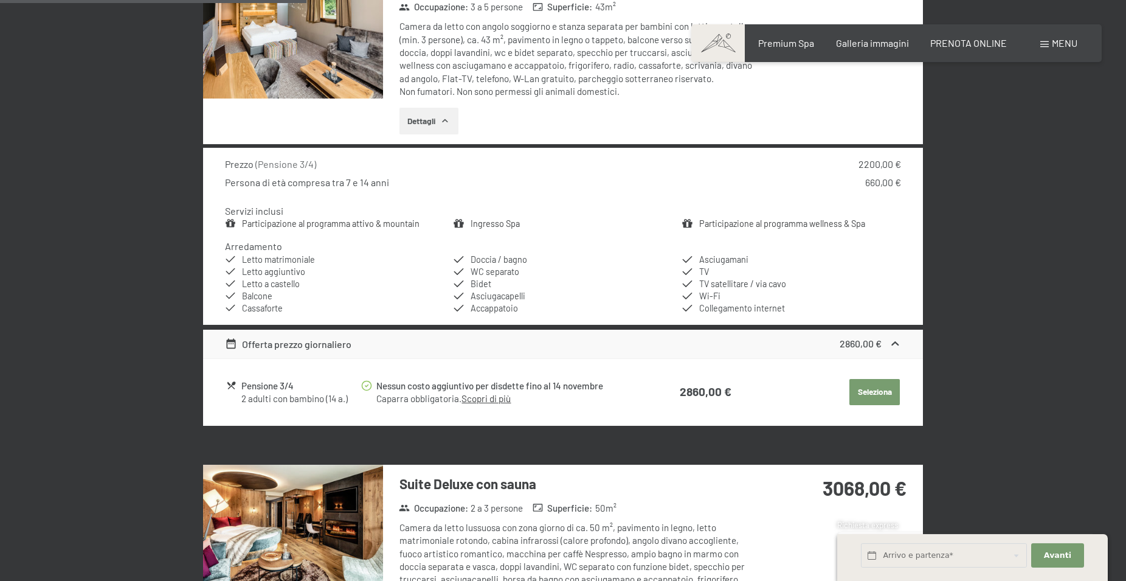
scroll to position [1117, 0]
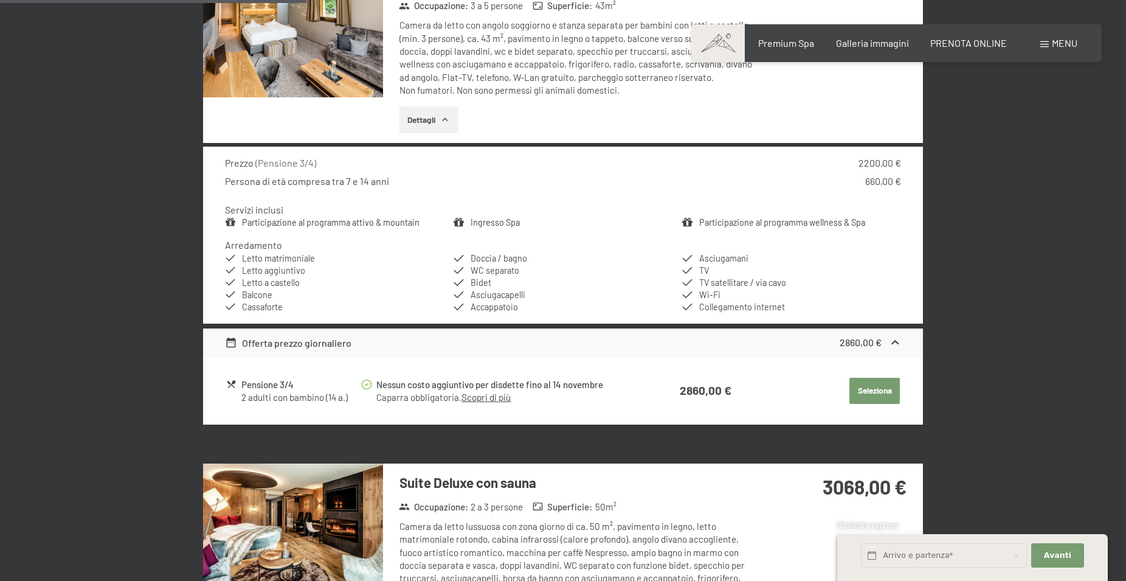
click at [487, 398] on link "Scopri di più" at bounding box center [486, 397] width 49 height 11
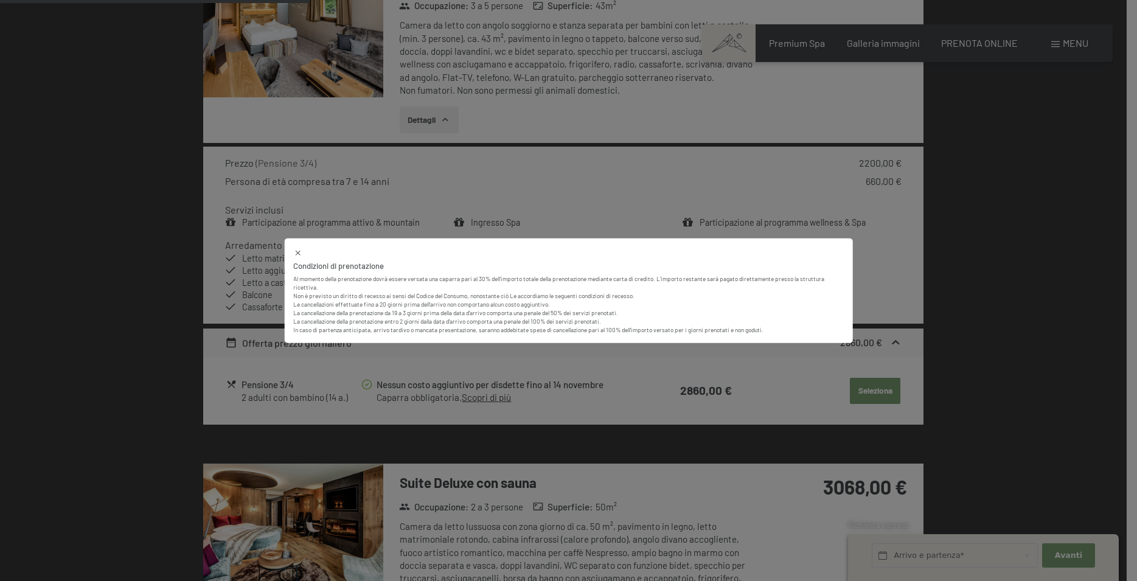
click at [655, 376] on div "Condizioni di prenotazione Al momento della prenotazione dovrà essere versata u…" at bounding box center [568, 290] width 1137 height 581
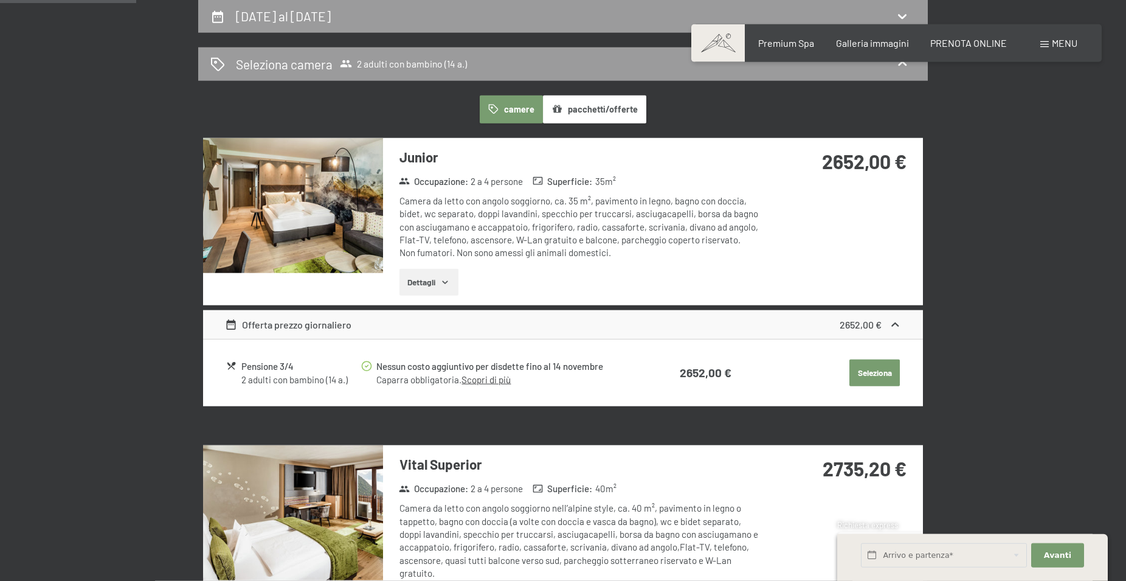
scroll to position [124, 0]
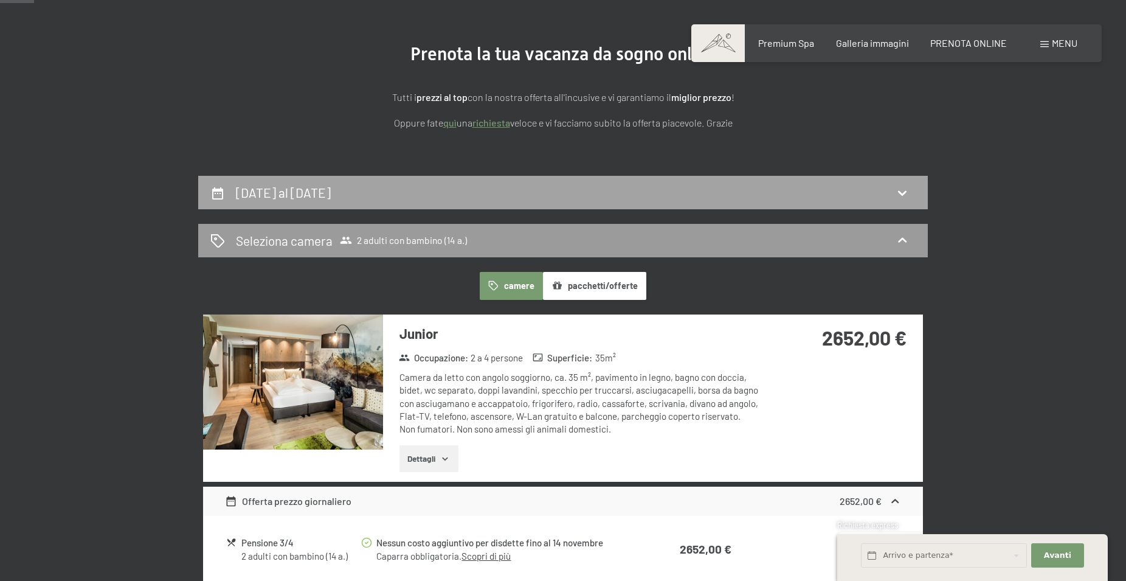
click at [896, 190] on icon at bounding box center [902, 193] width 15 height 15
select select "14"
select select "2026-11-01"
select select "2026-12-01"
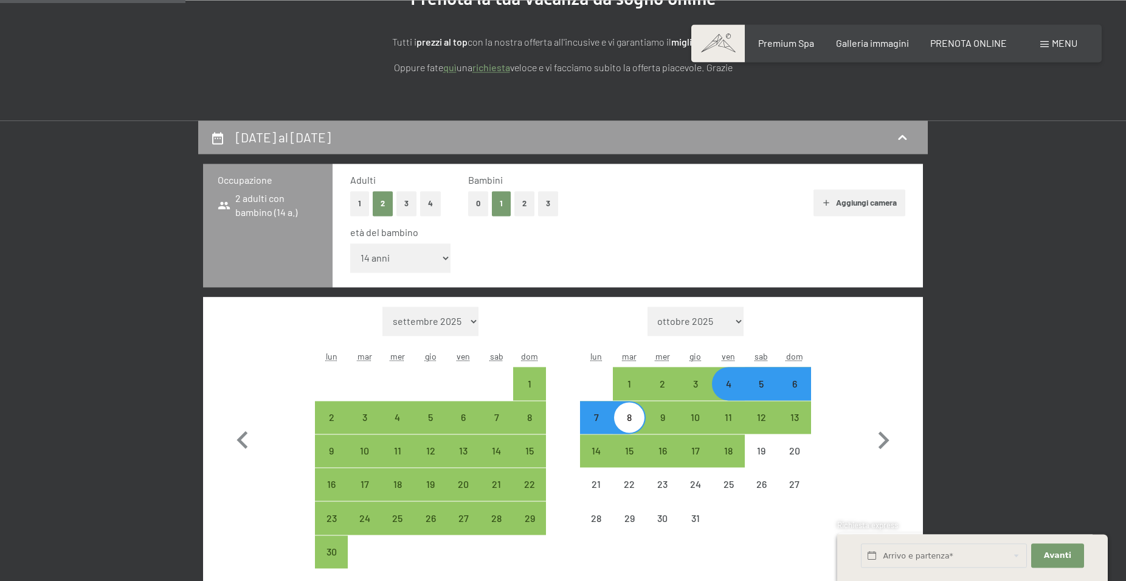
scroll to position [176, 0]
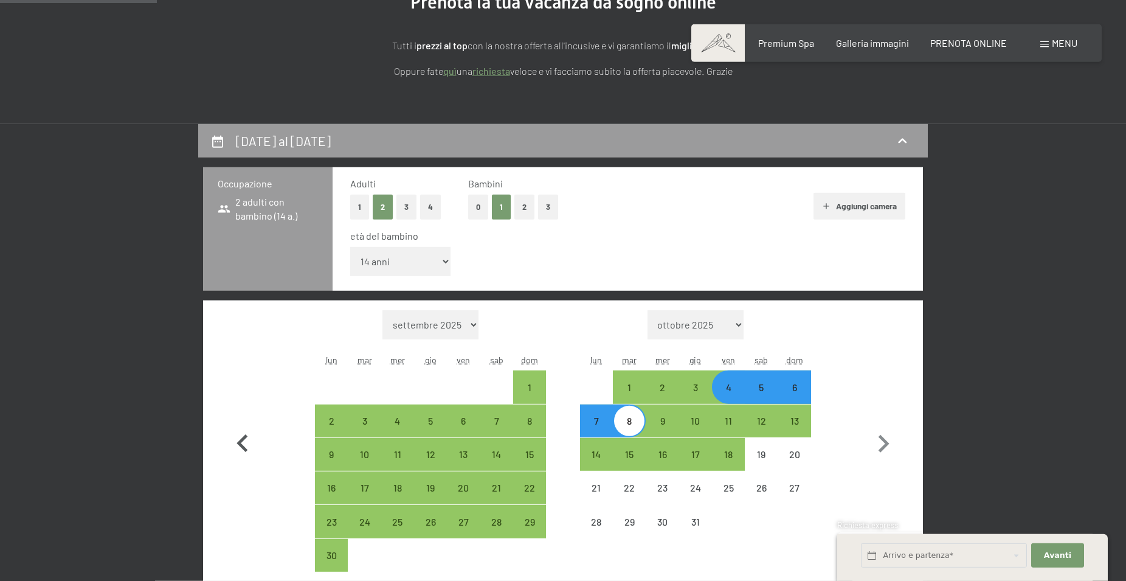
click at [249, 439] on icon "button" at bounding box center [242, 443] width 35 height 35
select select "2026-10-01"
select select "2026-11-01"
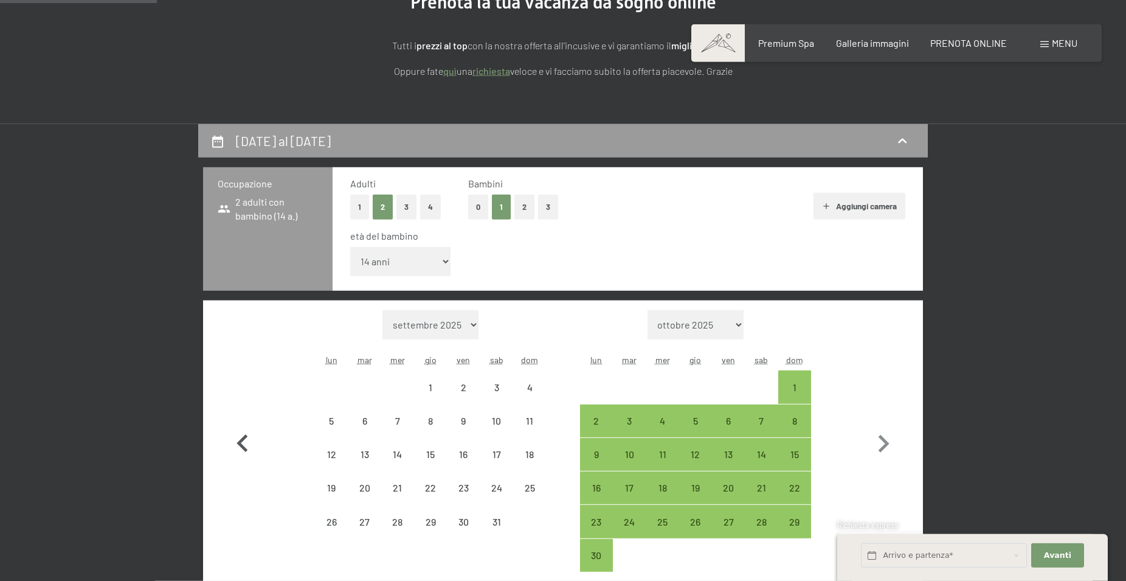
click at [245, 438] on icon "button" at bounding box center [242, 443] width 11 height 18
select select "2026-09-01"
select select "2026-10-01"
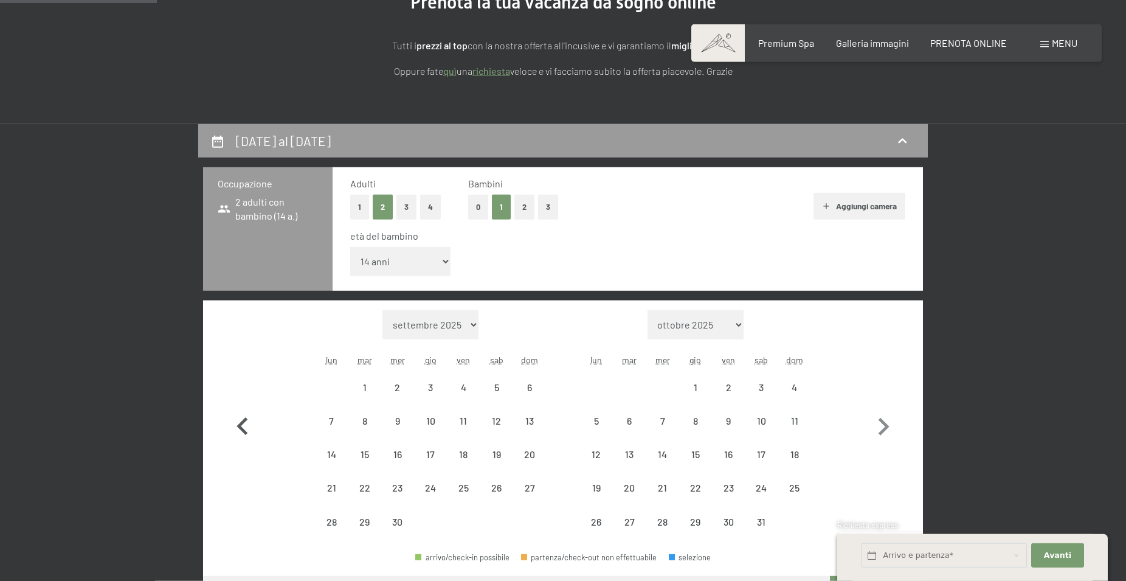
click at [245, 438] on icon "button" at bounding box center [242, 426] width 35 height 35
click at [245, 435] on icon "button" at bounding box center [242, 426] width 11 height 18
select select "2026-07-01"
select select "2026-08-01"
click at [245, 438] on icon "button" at bounding box center [242, 443] width 11 height 18
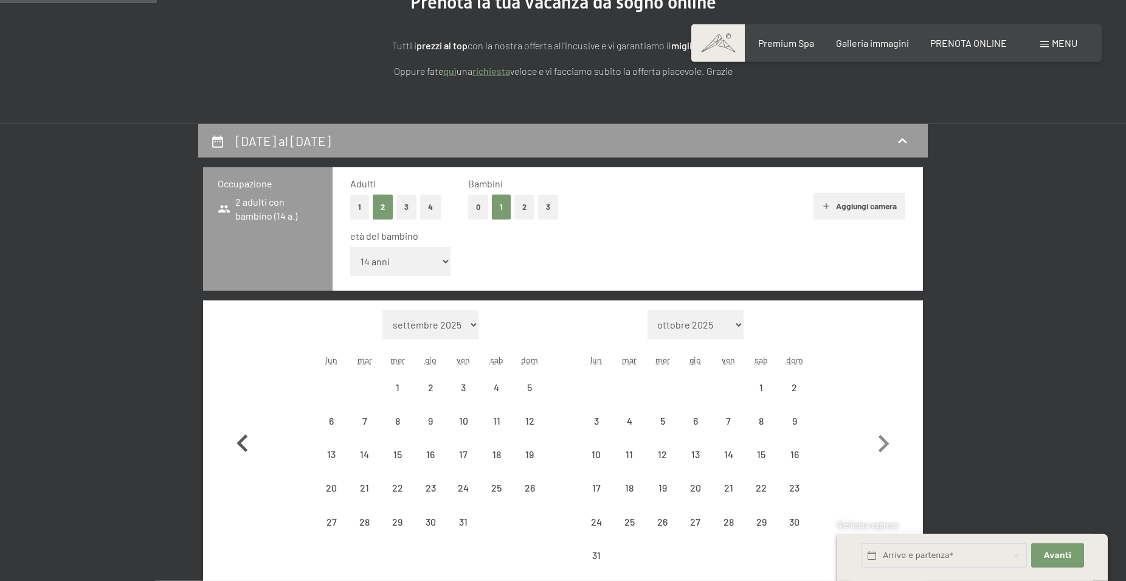
select select "2026-06-01"
select select "2026-07-01"
click at [245, 438] on icon "button" at bounding box center [242, 426] width 35 height 35
select select "2026-04-01"
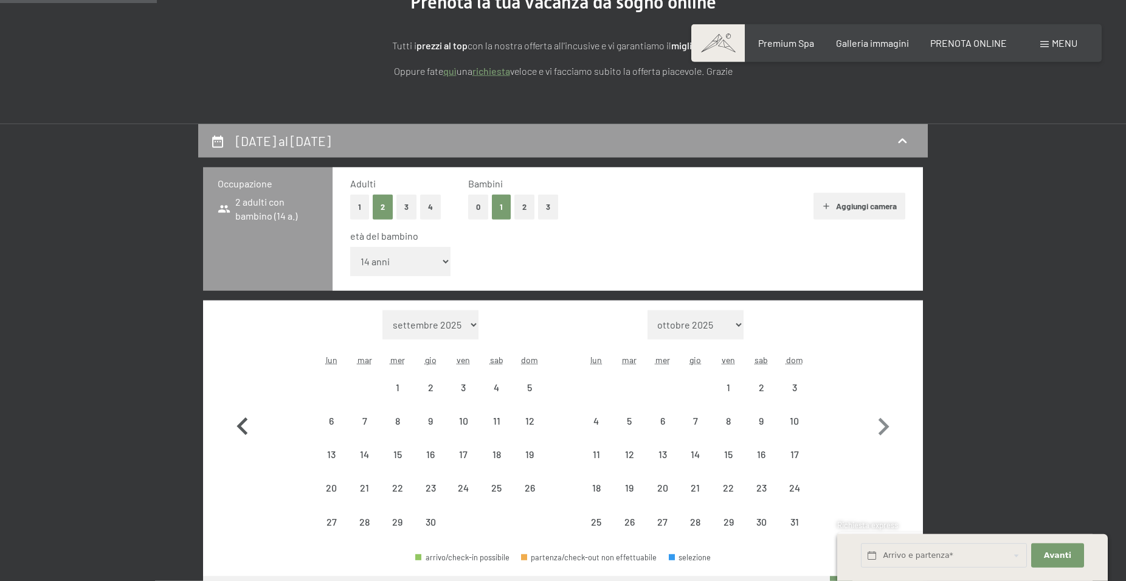
select select "2026-05-01"
click at [245, 438] on icon "button" at bounding box center [242, 426] width 35 height 35
select select "2026-03-01"
select select "2026-04-01"
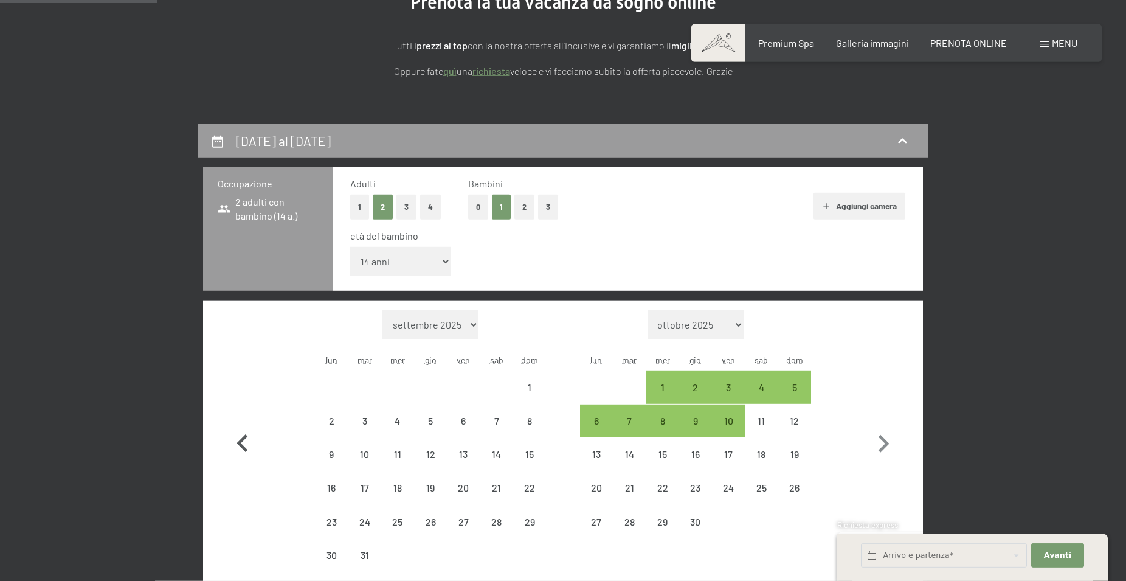
click at [245, 438] on icon "button" at bounding box center [242, 443] width 11 height 18
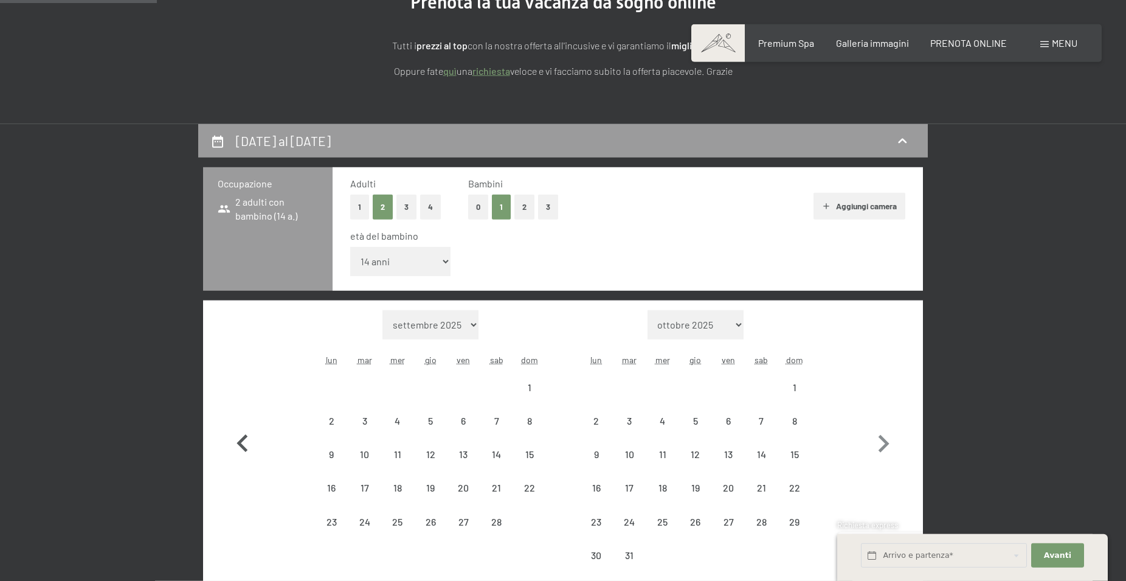
click at [245, 438] on icon "button" at bounding box center [242, 443] width 11 height 18
click at [245, 438] on icon "button" at bounding box center [242, 426] width 35 height 35
select select "2025-12-01"
select select "2026-01-01"
click at [245, 438] on icon "button" at bounding box center [242, 426] width 35 height 35
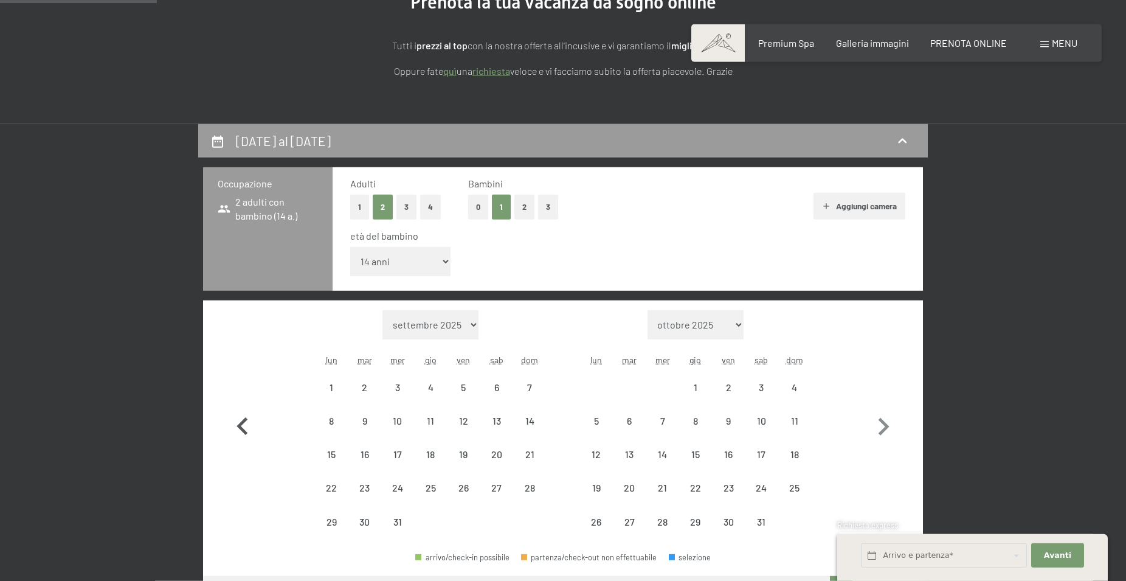
select select "2025-11-01"
select select "2025-12-01"
select select "2025-11-01"
select select "2025-12-01"
select select "2025-11-01"
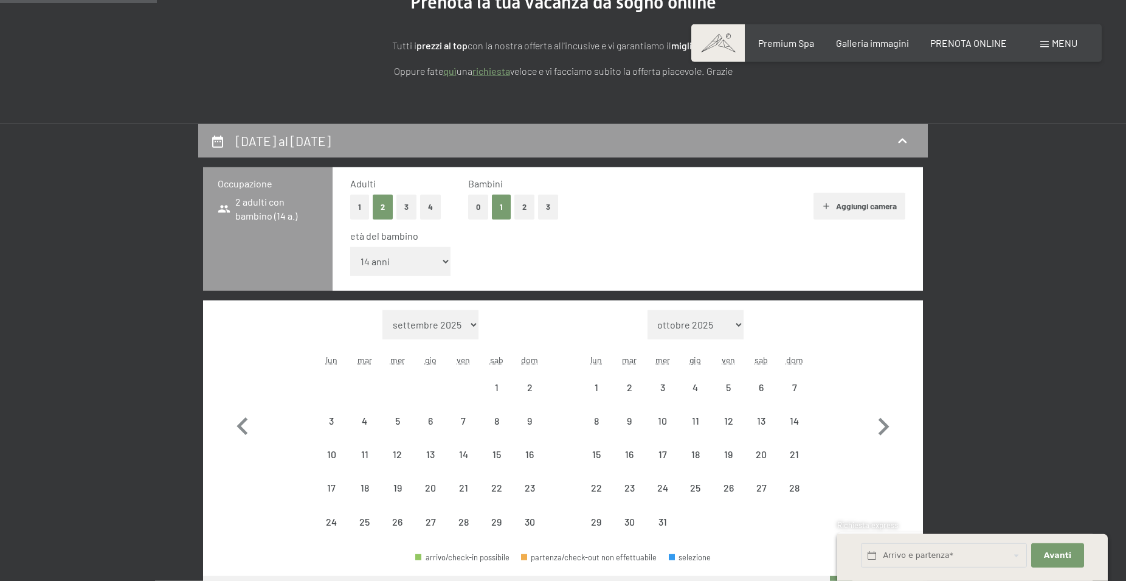
select select "2025-12-01"
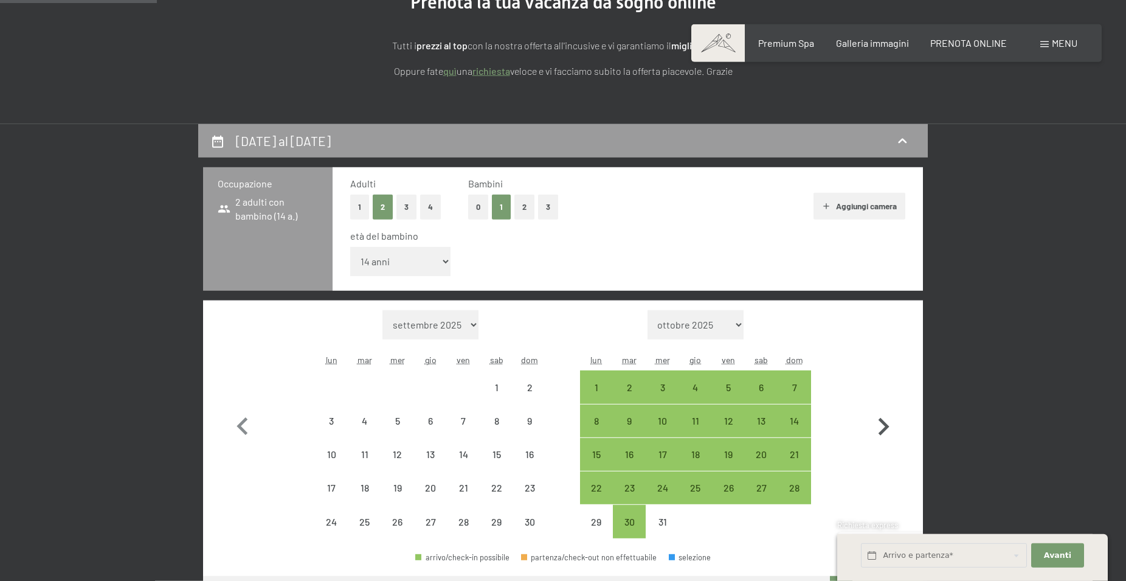
select select "2025-11-01"
select select "2025-12-01"
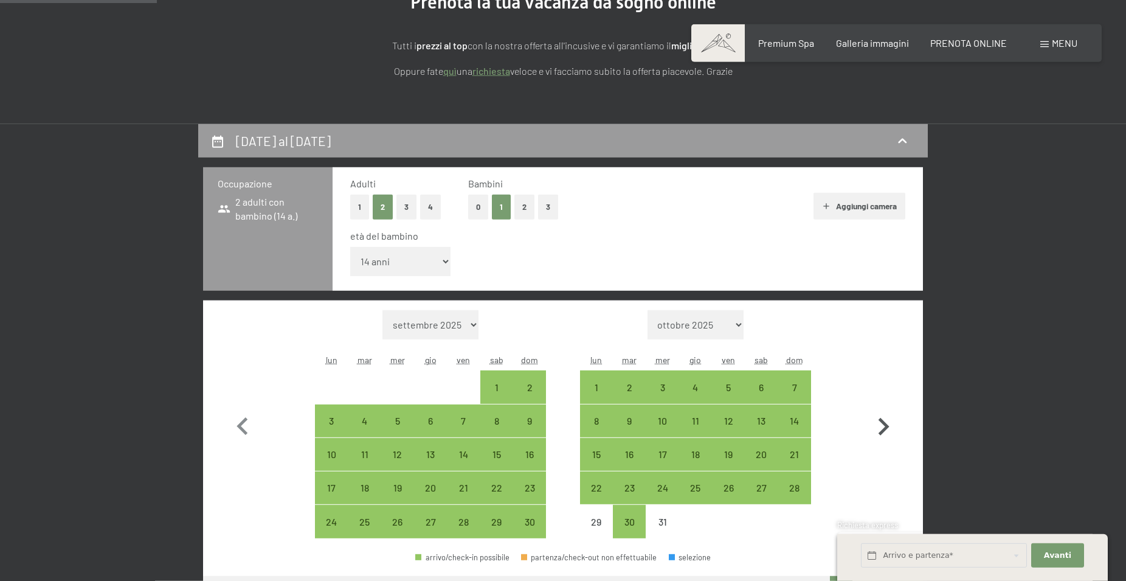
click at [884, 431] on icon "button" at bounding box center [884, 427] width 11 height 18
select select "2025-12-01"
select select "2026-01-01"
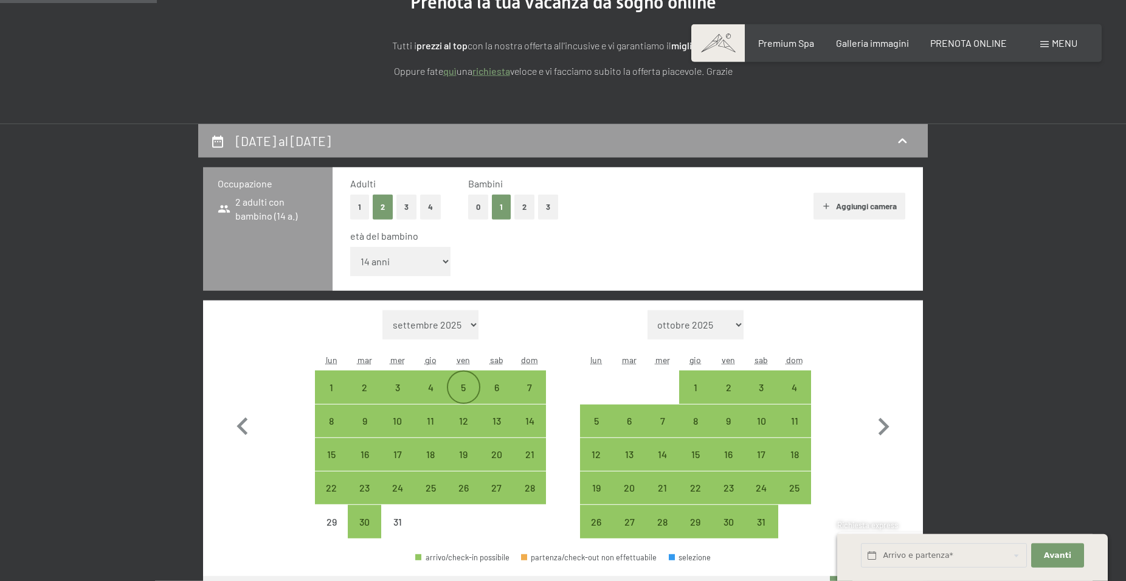
click at [459, 386] on div "5" at bounding box center [463, 398] width 30 height 30
select select "2025-12-01"
select select "2026-01-01"
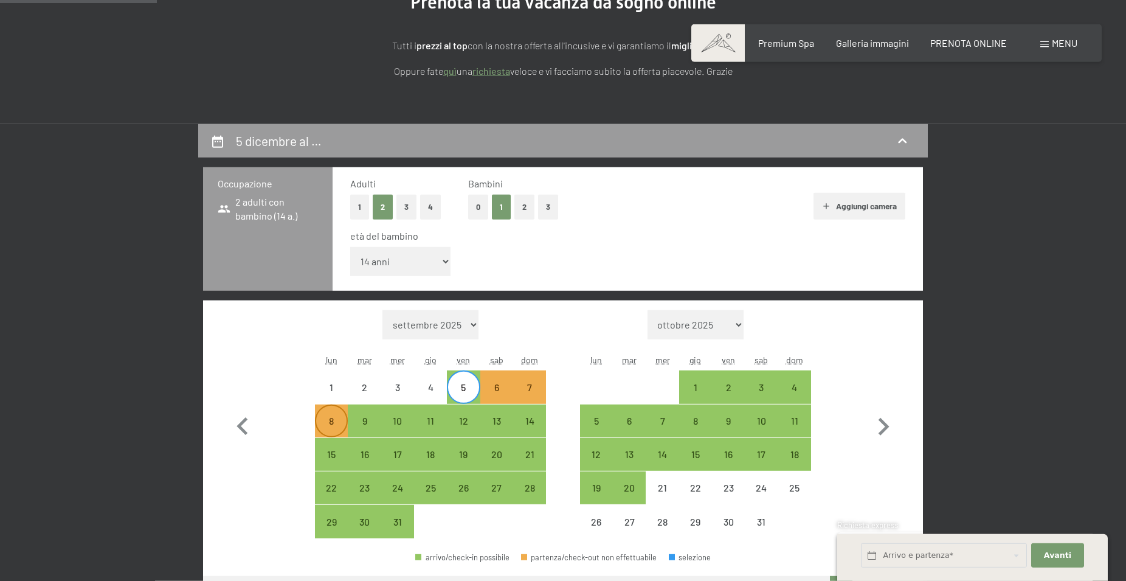
click at [330, 418] on div "8" at bounding box center [331, 431] width 30 height 30
select select "2025-12-01"
select select "2026-01-01"
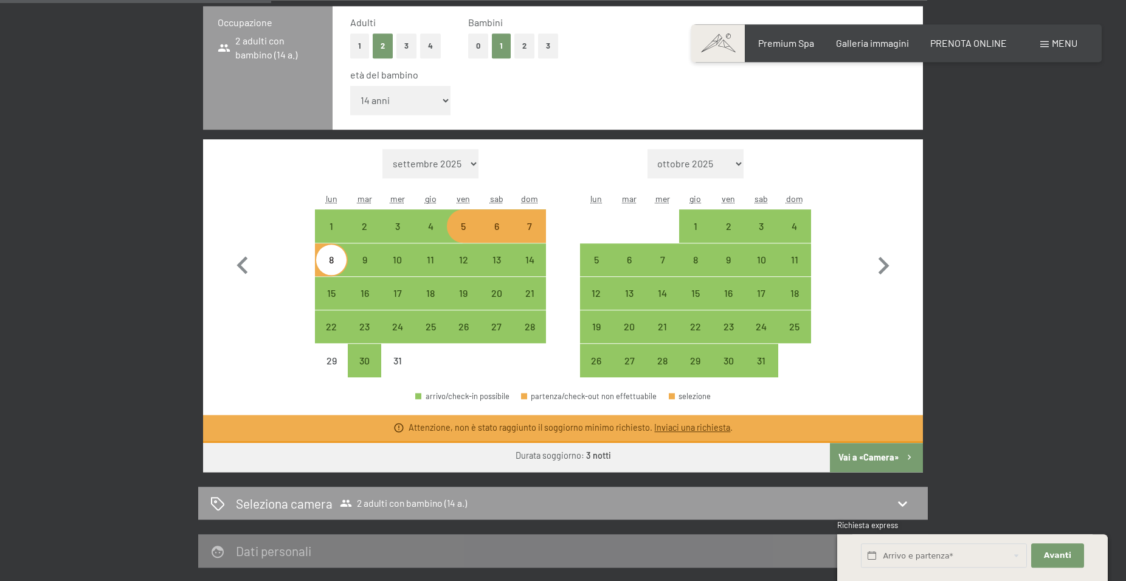
scroll to position [362, 0]
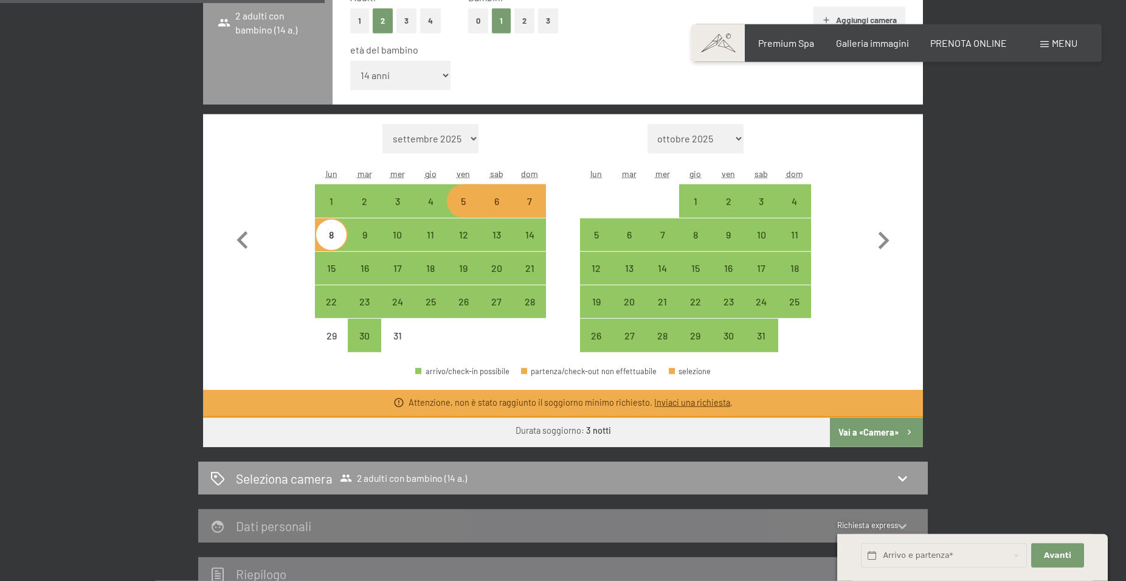
click at [883, 434] on button "Vai a «Camera»" at bounding box center [876, 432] width 93 height 29
select select "2025-12-01"
select select "2026-01-01"
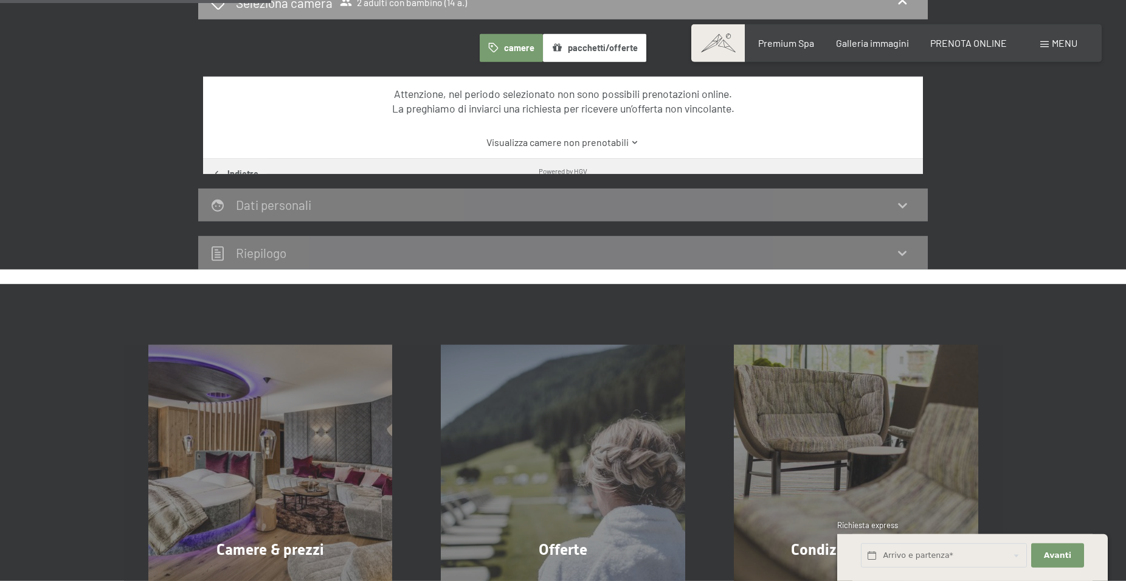
scroll to position [300, 0]
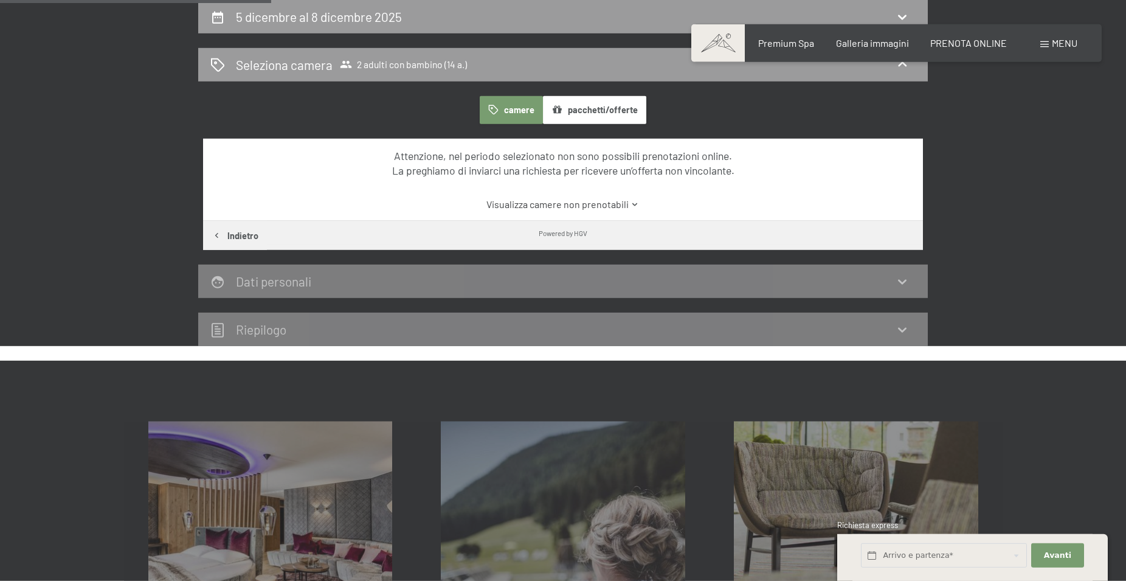
click at [598, 209] on link "Visualizza camere non prenotabili" at bounding box center [563, 204] width 677 height 13
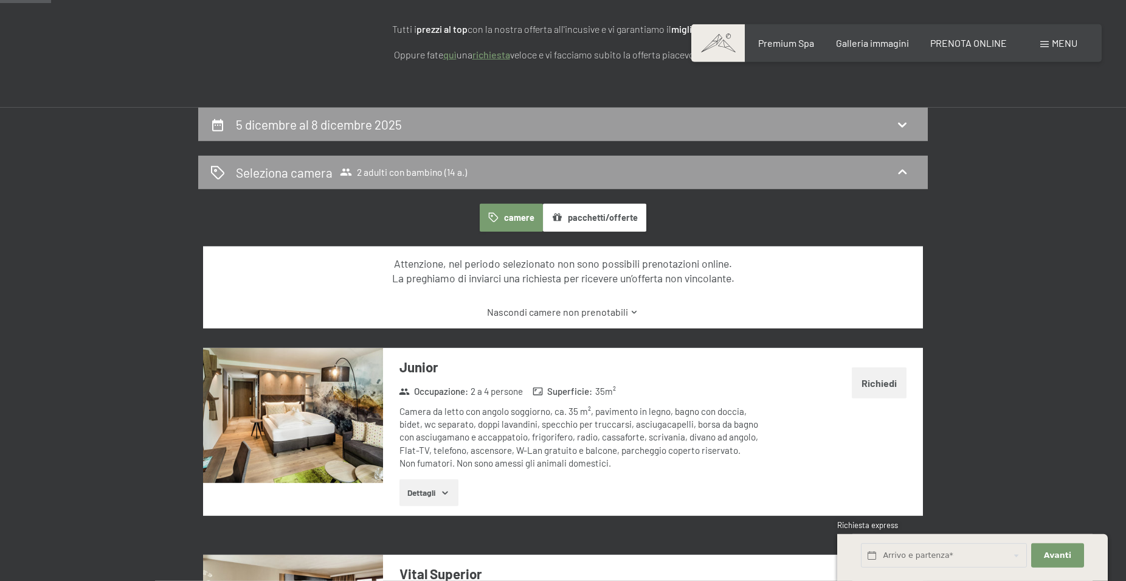
scroll to position [176, 0]
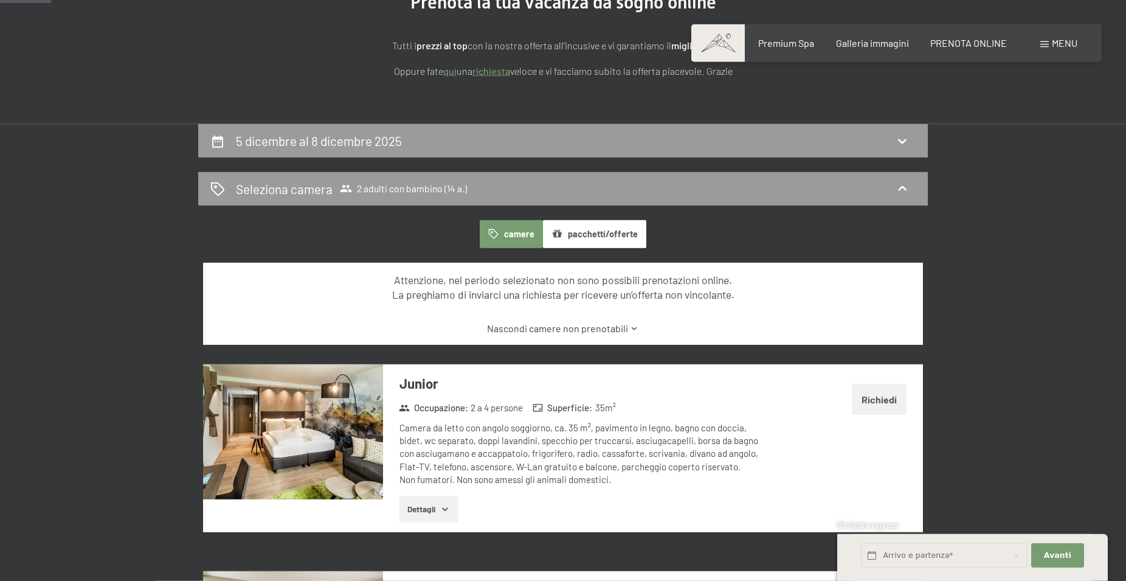
click at [519, 229] on button "camere" at bounding box center [511, 234] width 63 height 28
click at [899, 136] on icon at bounding box center [902, 141] width 15 height 15
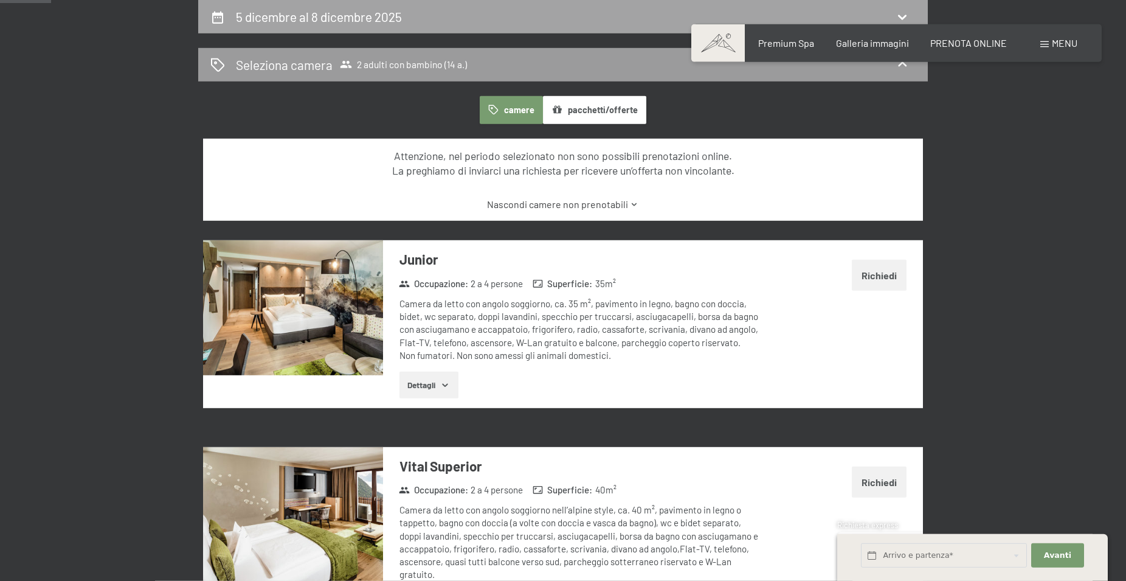
select select "14"
select select "2025-12-01"
select select "2026-01-01"
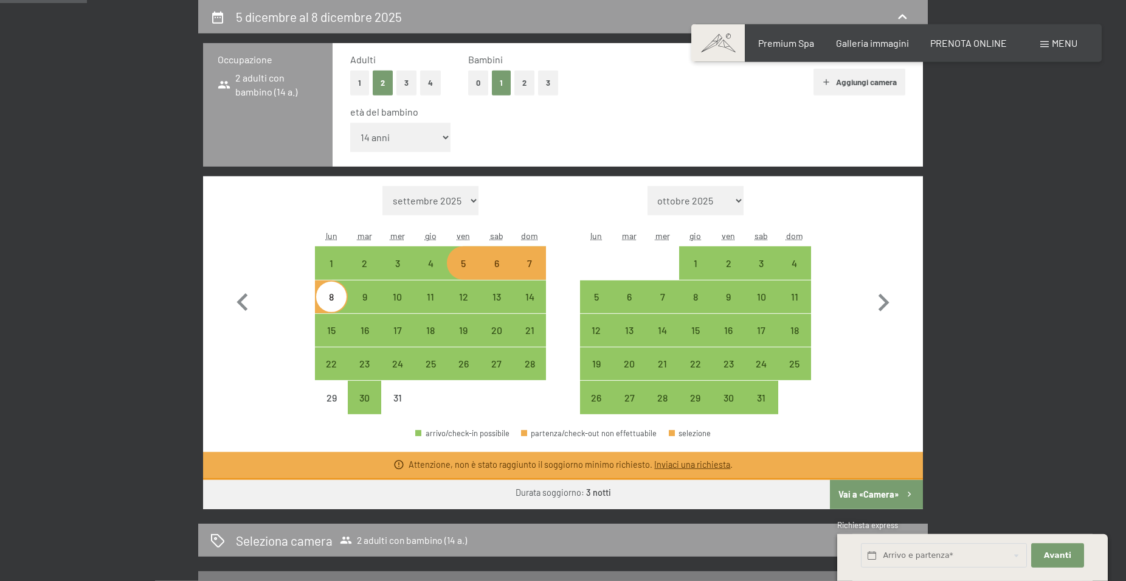
click at [468, 265] on div "5" at bounding box center [463, 273] width 30 height 30
select select "2025-12-01"
select select "2026-01-01"
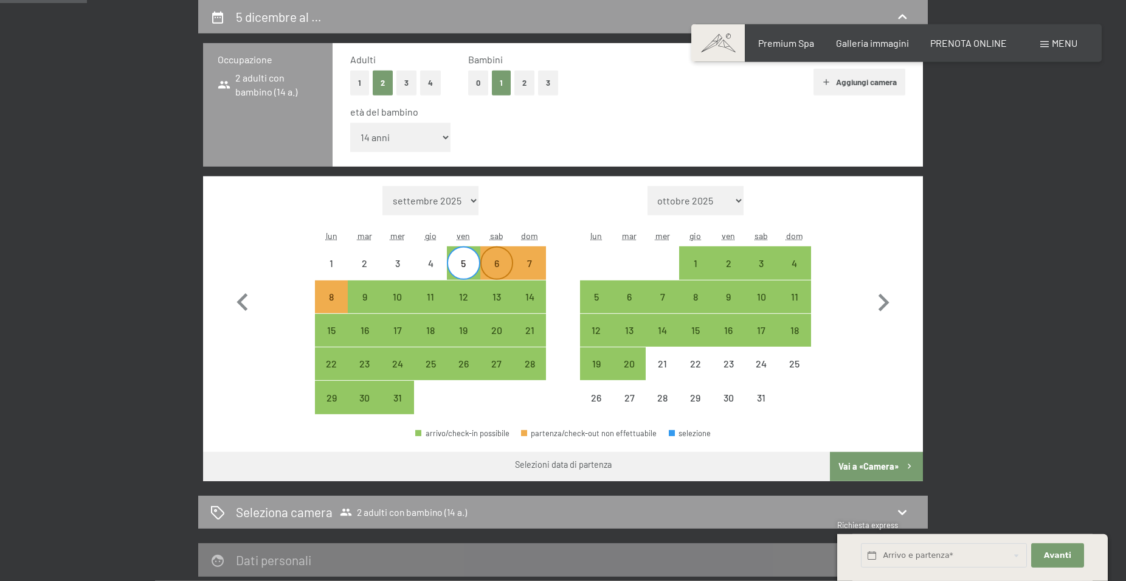
click at [493, 262] on div "6" at bounding box center [497, 273] width 30 height 30
select select "2025-12-01"
select select "2026-01-01"
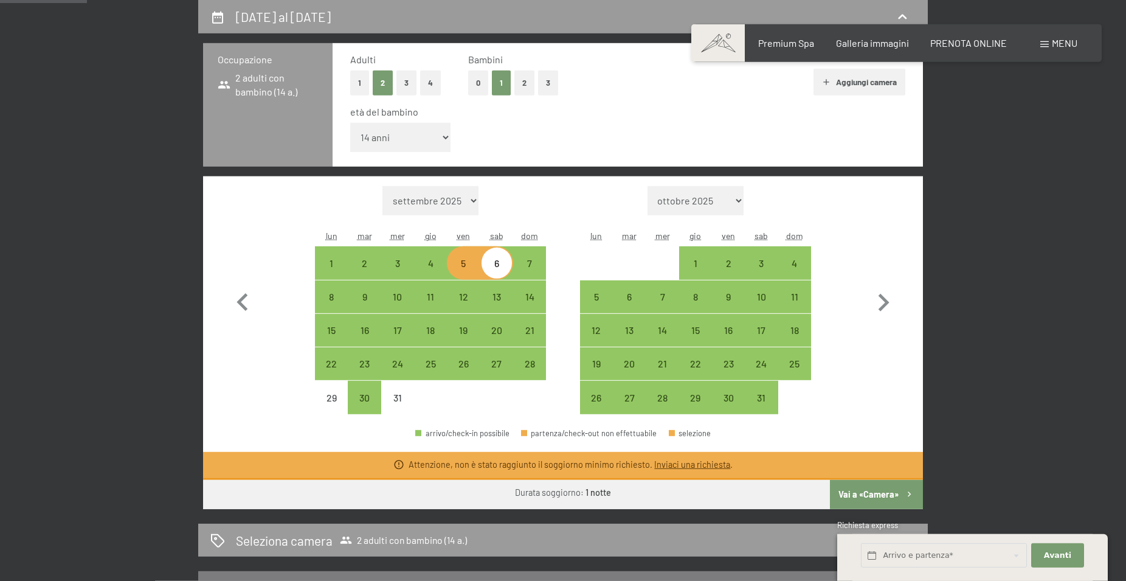
click at [494, 263] on div "6" at bounding box center [497, 273] width 30 height 30
select select "2025-12-01"
select select "2026-01-01"
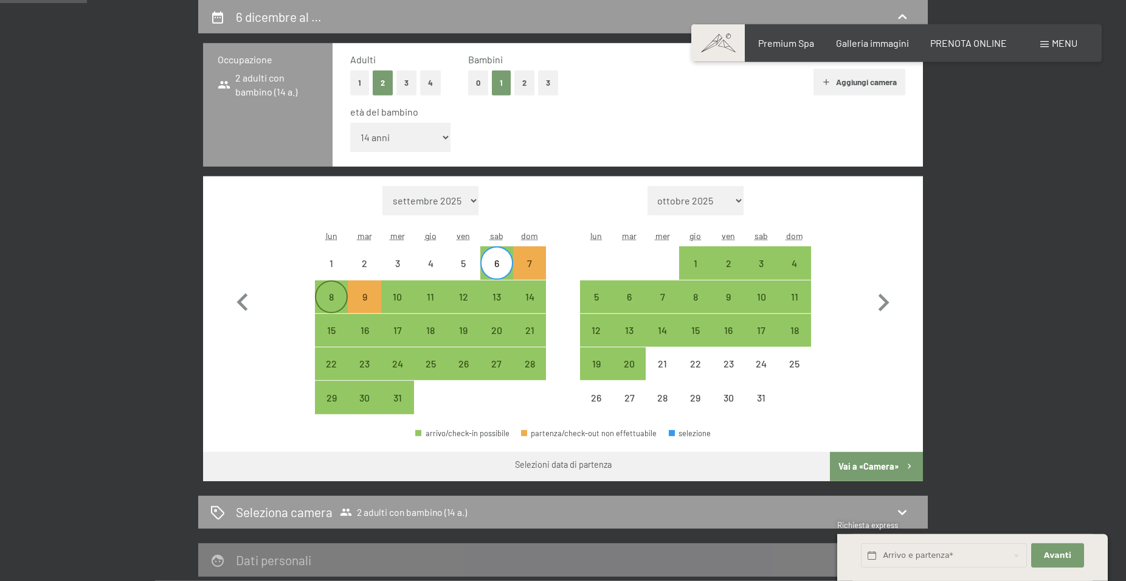
click at [331, 294] on div "8" at bounding box center [331, 307] width 30 height 30
select select "2025-12-01"
select select "2026-01-01"
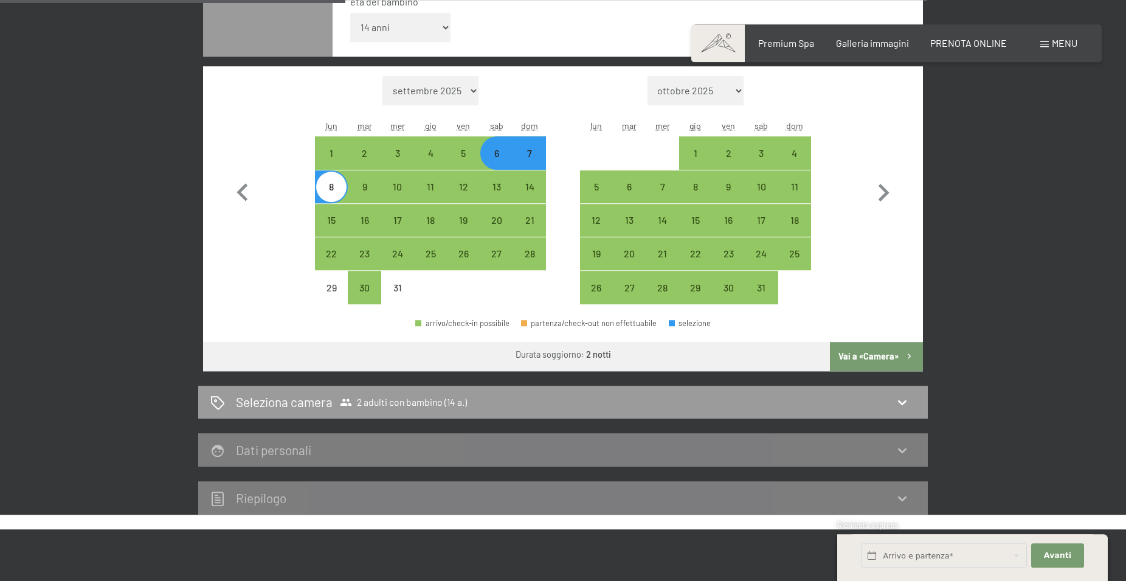
scroll to position [424, 0]
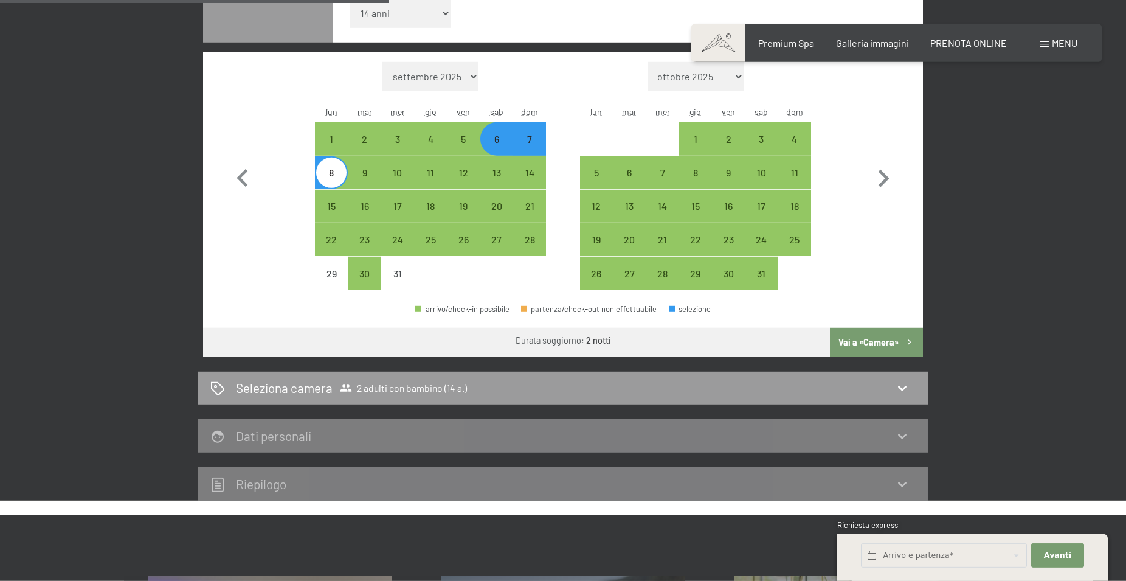
click at [886, 341] on button "Vai a «Camera»" at bounding box center [876, 342] width 93 height 29
select select "2025-12-01"
select select "2026-01-01"
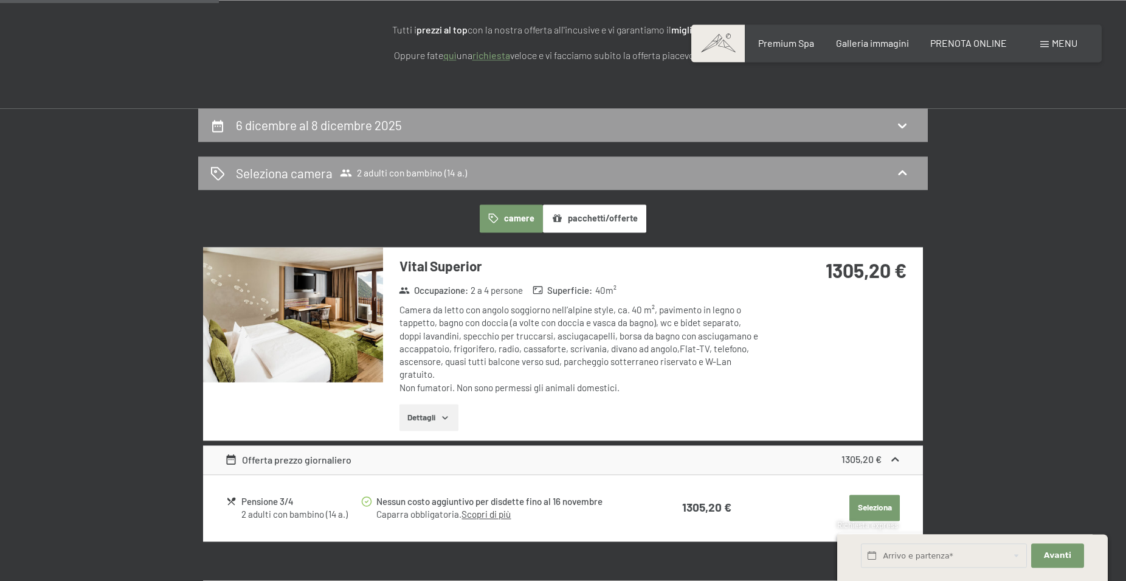
scroll to position [176, 0]
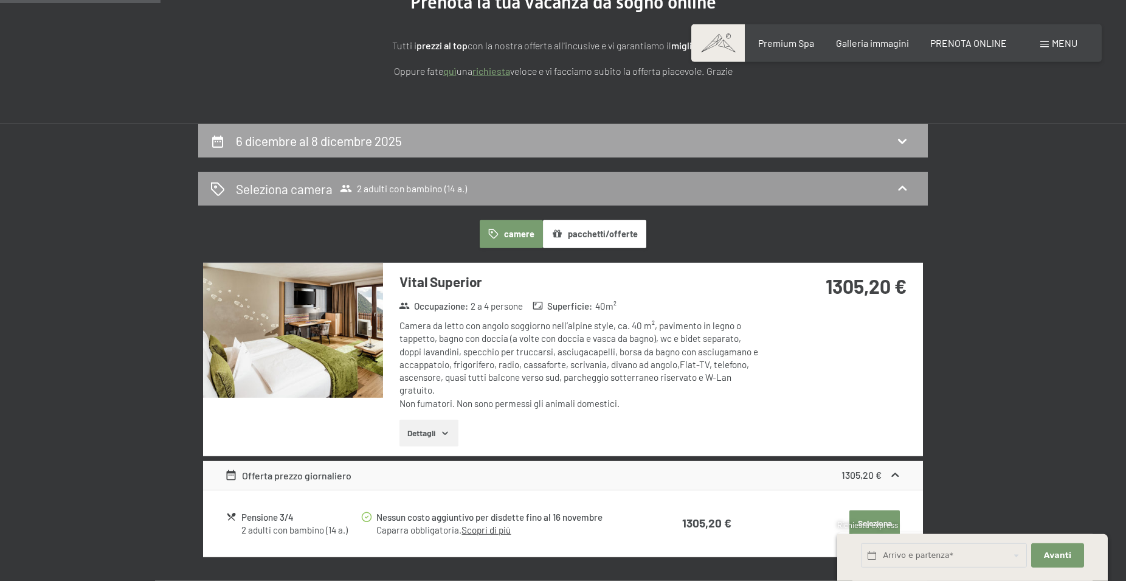
click at [548, 140] on div "6 dicembre al 8 dicembre 2025" at bounding box center [563, 141] width 706 height 18
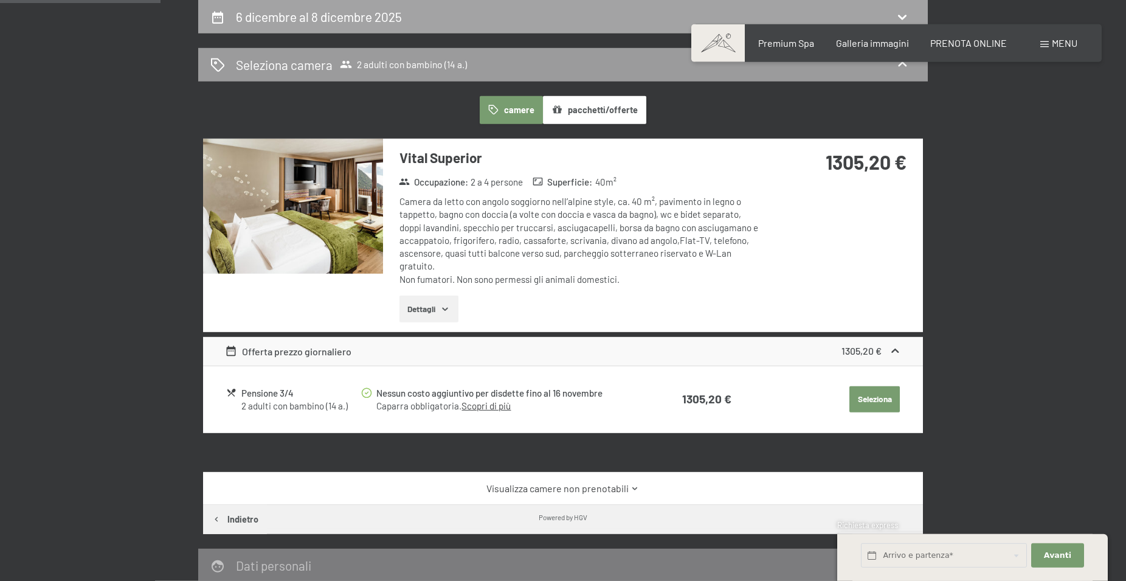
select select "14"
select select "2025-12-01"
select select "2026-01-01"
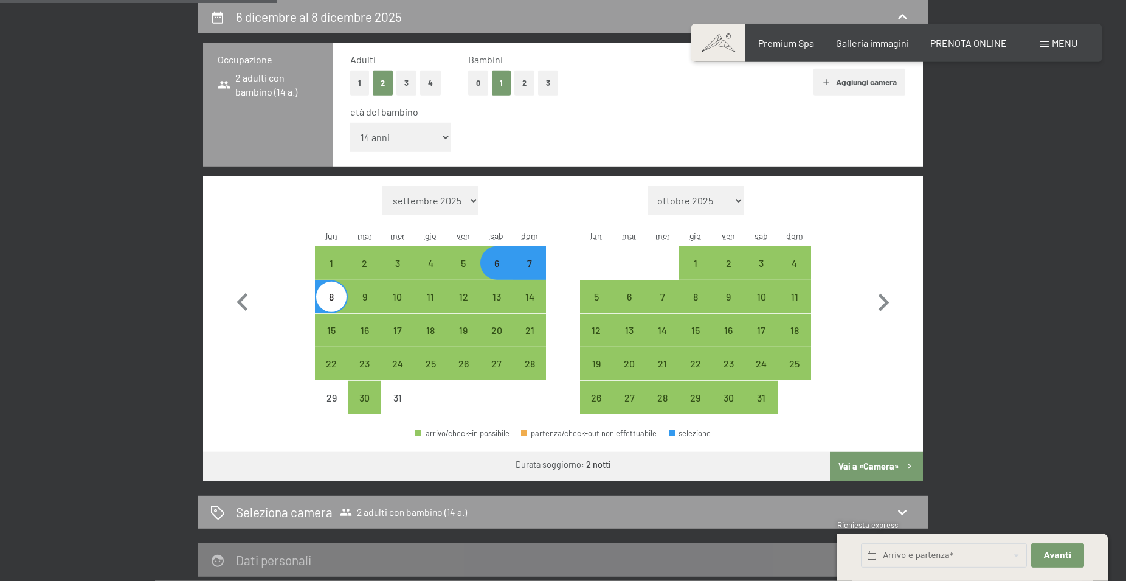
click at [496, 274] on div "6" at bounding box center [497, 273] width 30 height 30
select select "2025-12-01"
select select "2026-01-01"
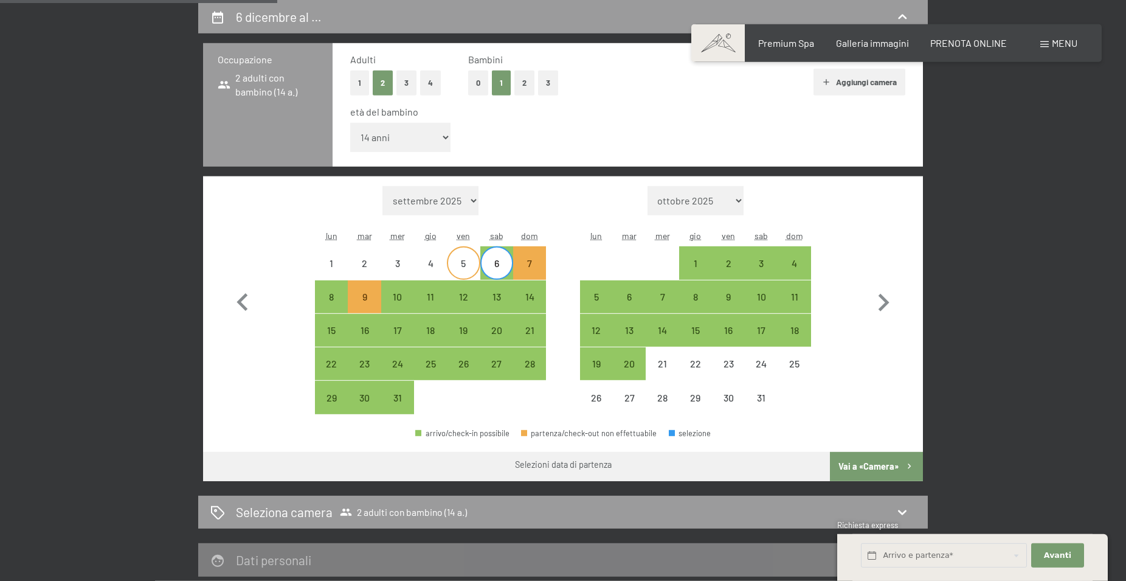
click at [464, 262] on div "5" at bounding box center [463, 273] width 30 height 30
select select "2025-12-01"
select select "2026-01-01"
click at [362, 296] on div "9" at bounding box center [364, 307] width 30 height 30
select select "2025-12-01"
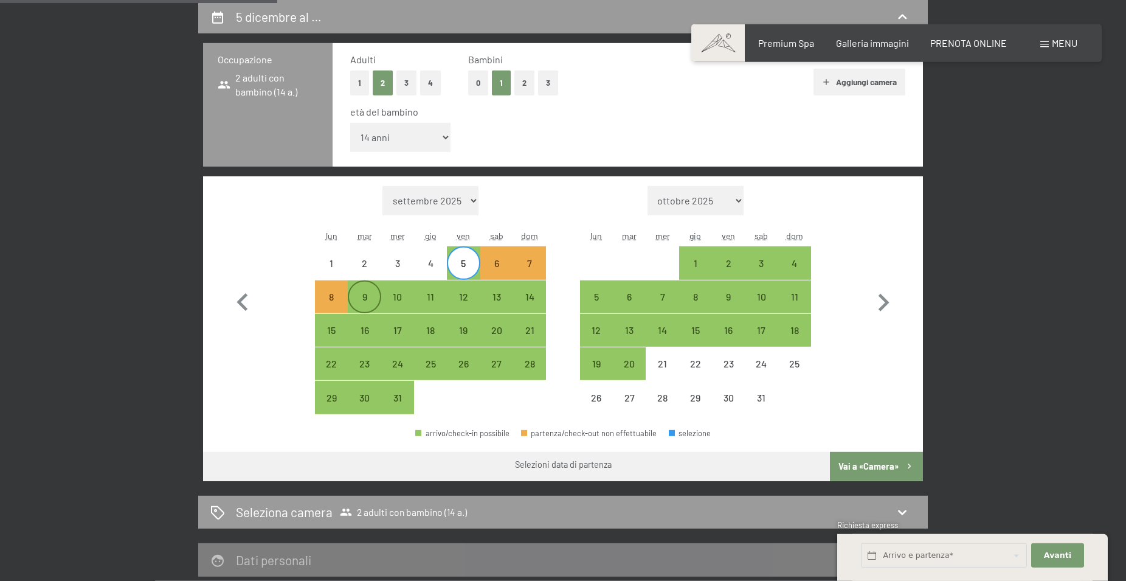
select select "2026-01-01"
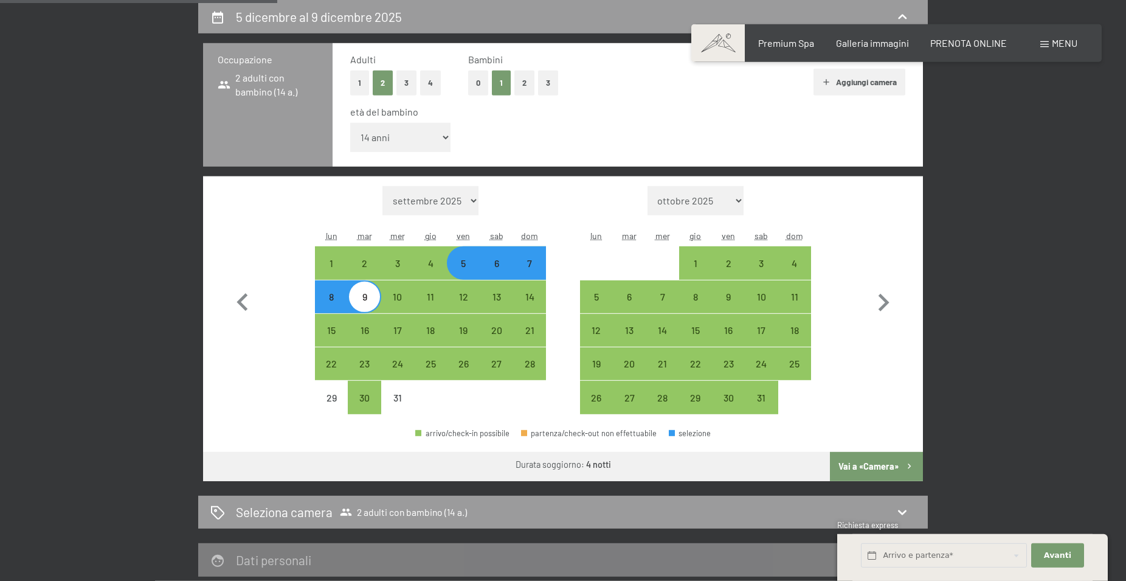
click at [887, 465] on button "Vai a «Camera»" at bounding box center [876, 466] width 93 height 29
select select "2025-12-01"
select select "2026-01-01"
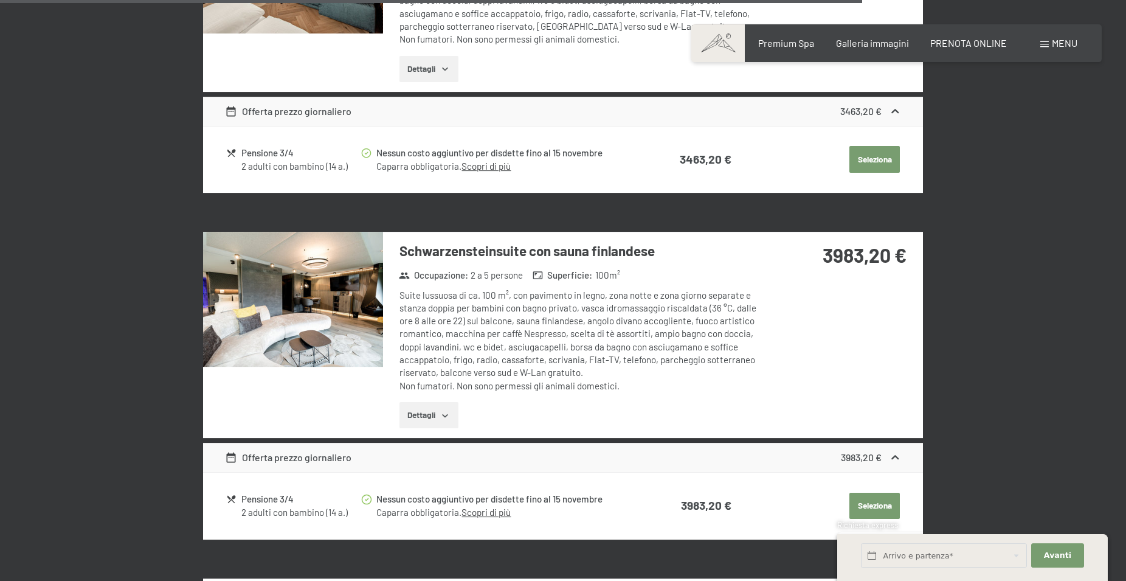
scroll to position [3029, 0]
